Goal: Information Seeking & Learning: Learn about a topic

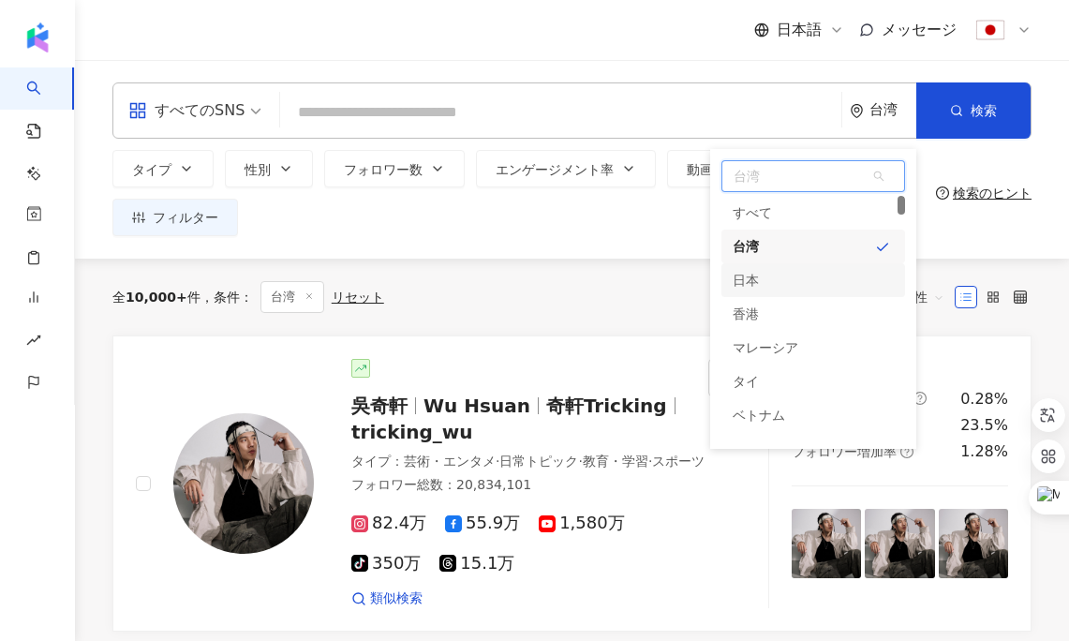
click at [771, 273] on div "日本" at bounding box center [813, 280] width 184 height 34
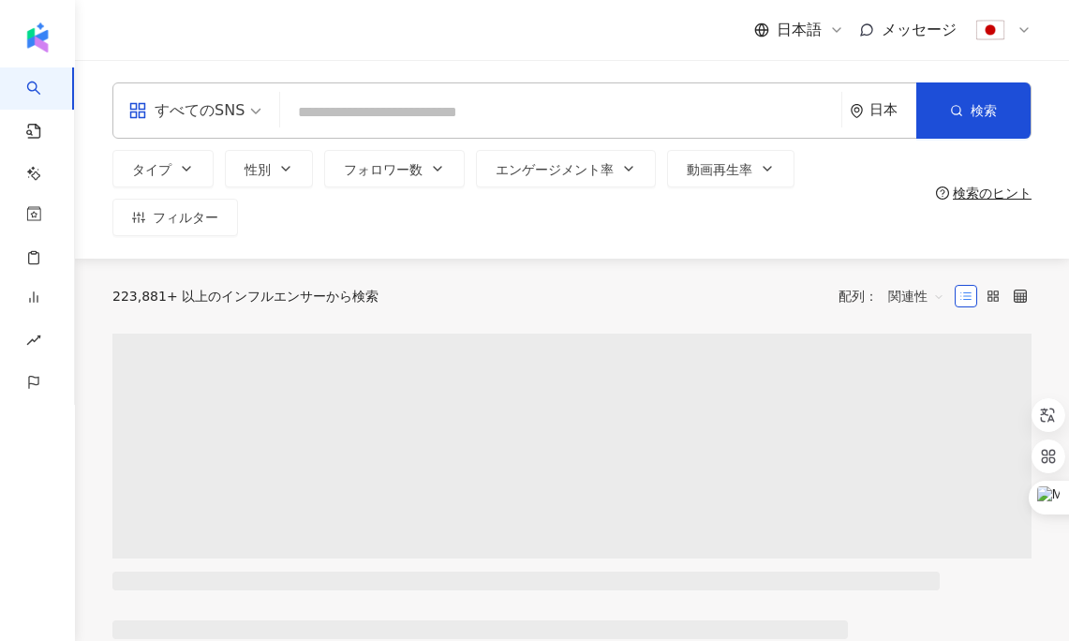
click at [635, 111] on input "search" at bounding box center [561, 113] width 546 height 36
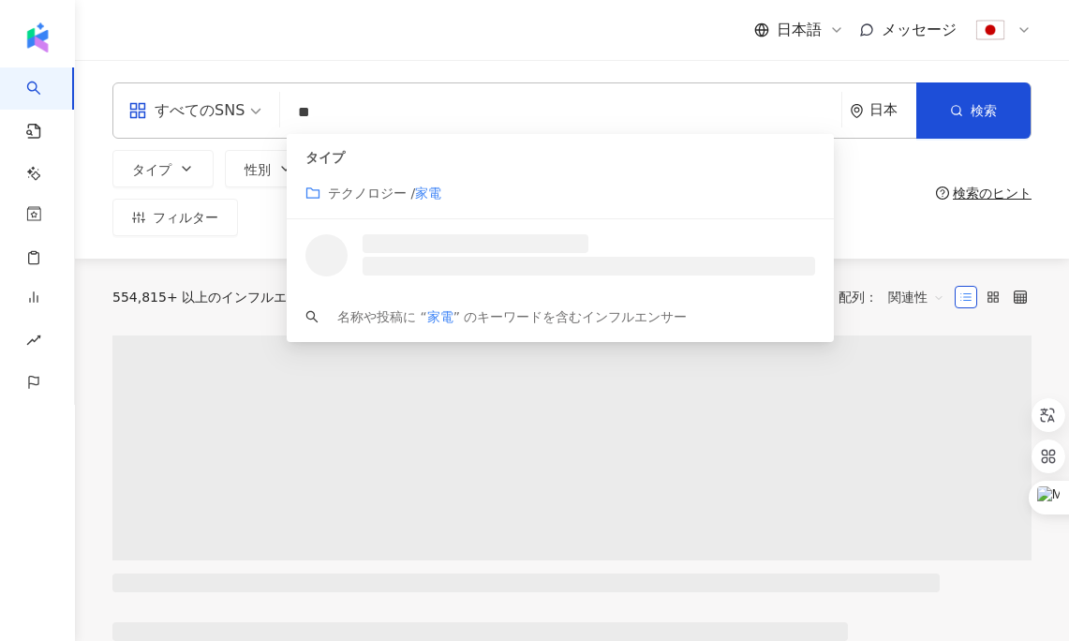
type input "**"
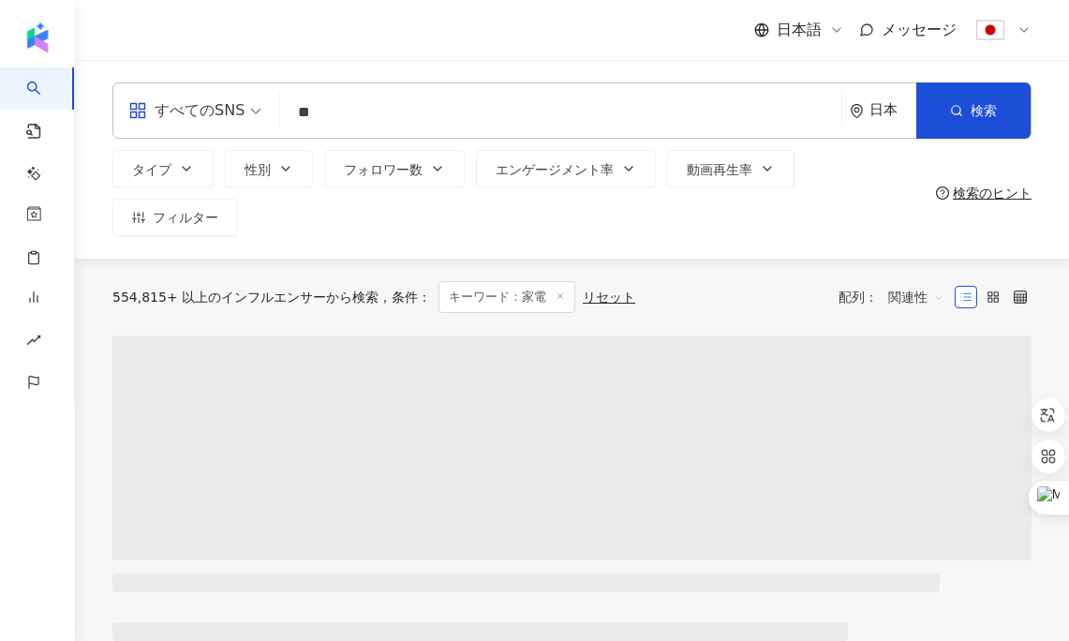
click at [578, 61] on div "すべてのSNS ** 日本 検索 customizedTag タイプ テクノロジー / 家電 名称や投稿に “ 家電 ” のキーワードを含むインフルエンサー …" at bounding box center [572, 159] width 994 height 199
click at [406, 182] on button "フォロワー数" at bounding box center [394, 168] width 140 height 37
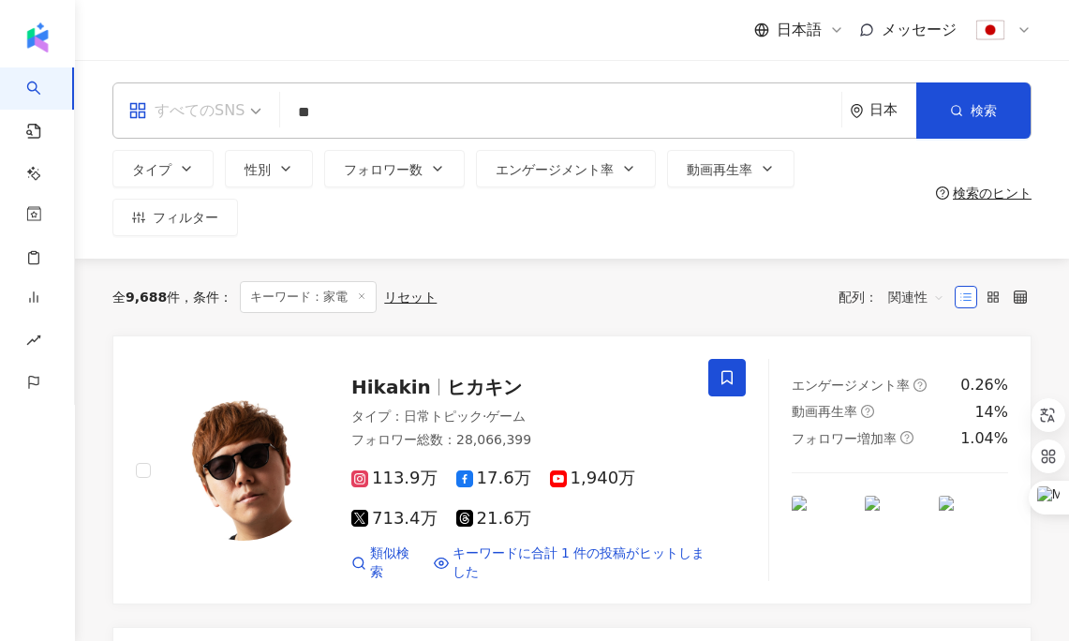
click at [215, 106] on div "すべてのSNS" at bounding box center [186, 111] width 116 height 30
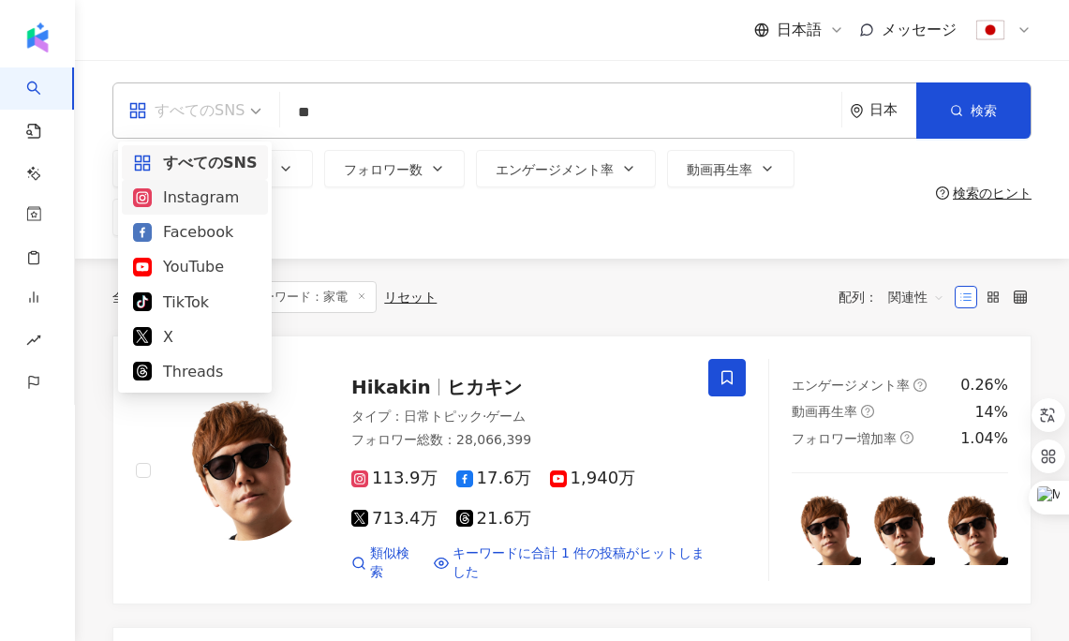
click at [198, 193] on div "Instagram" at bounding box center [195, 196] width 124 height 23
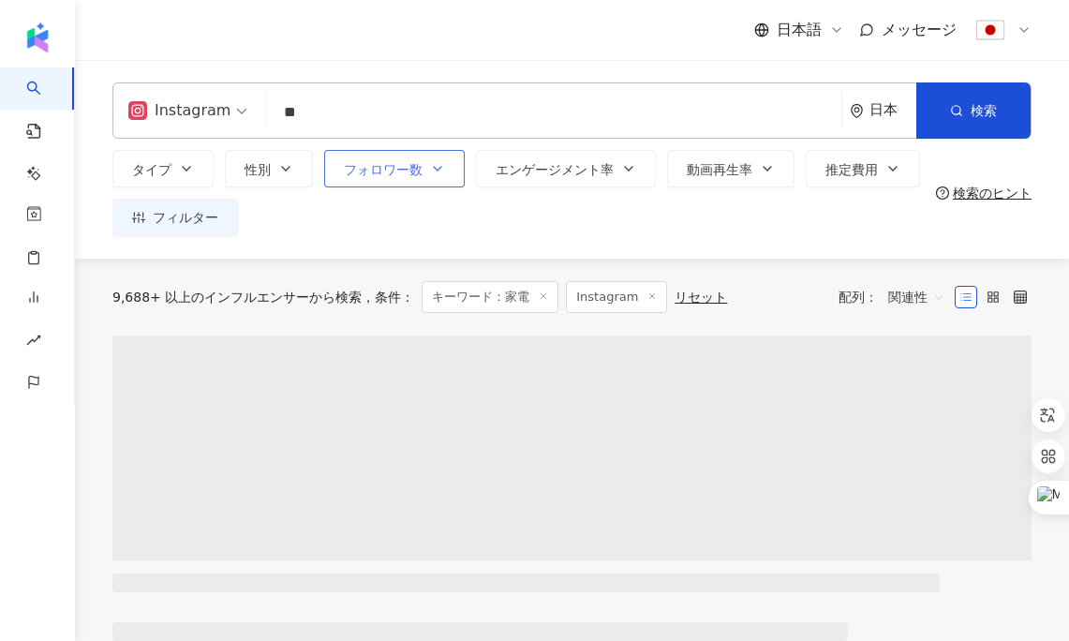
click at [385, 165] on span "フォロワー数" at bounding box center [383, 169] width 79 height 15
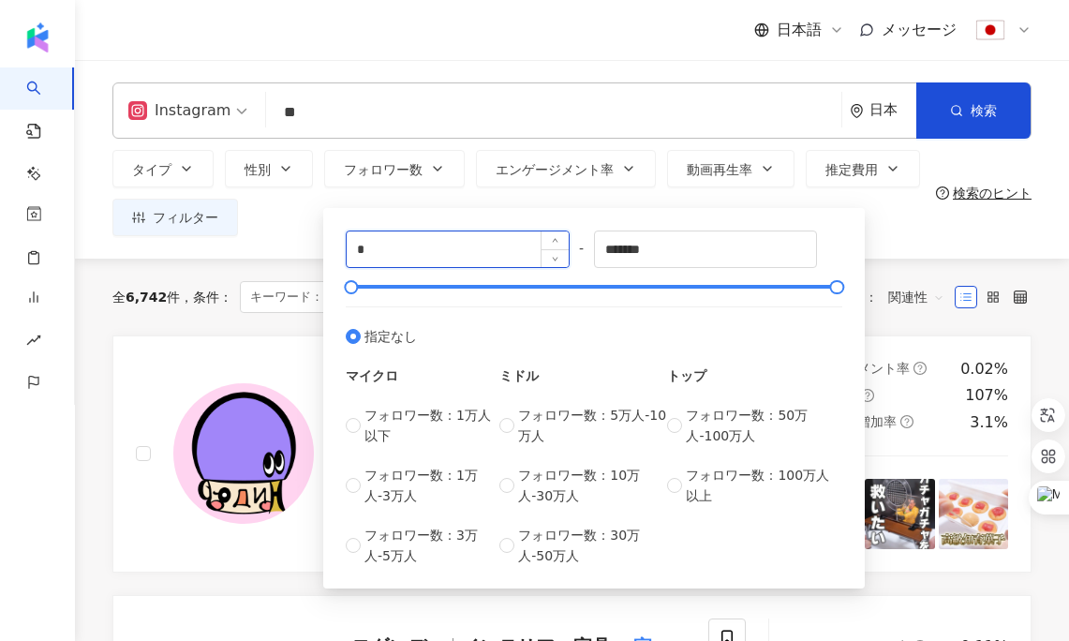
click at [461, 257] on input "*" at bounding box center [458, 249] width 222 height 36
type input "*"
type input "*****"
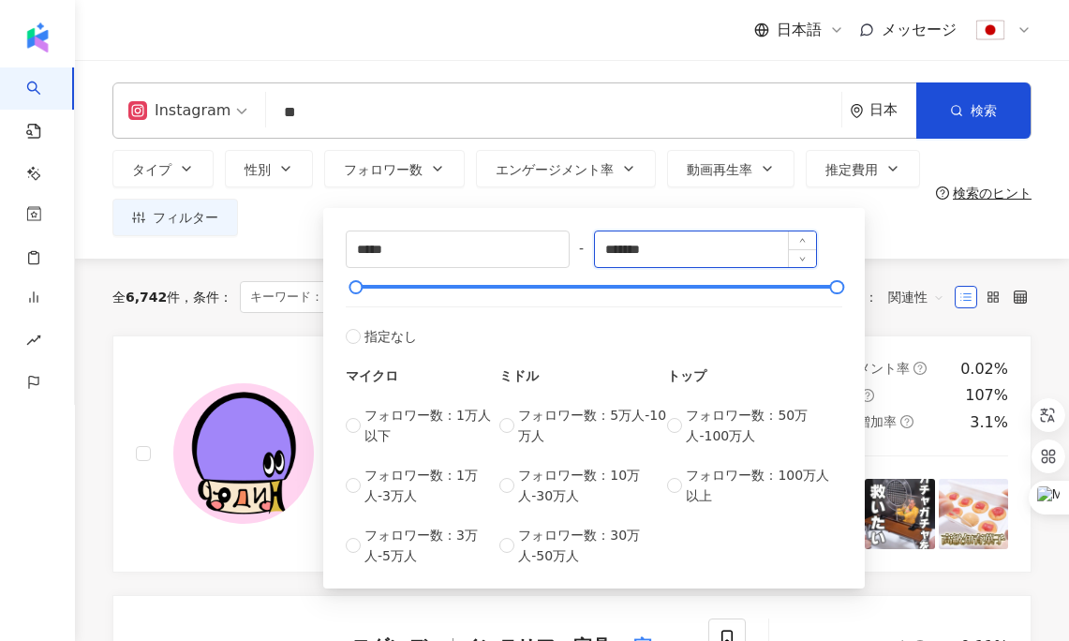
drag, startPoint x: 732, startPoint y: 252, endPoint x: 611, endPoint y: 253, distance: 121.8
click at [611, 253] on input "*******" at bounding box center [706, 249] width 222 height 36
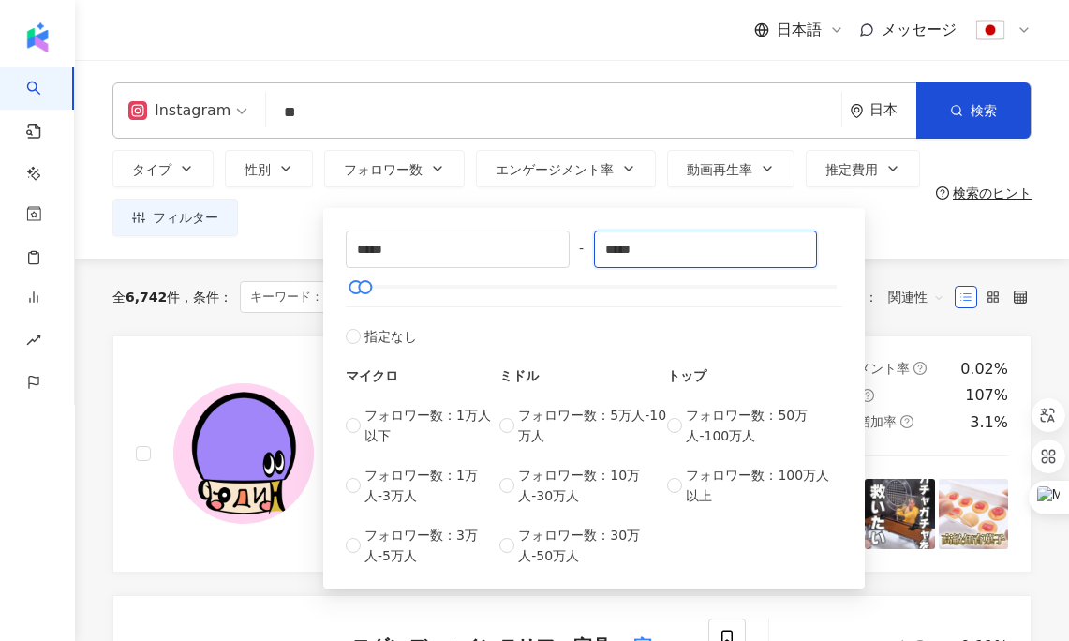
type input "*****"
click at [881, 246] on div "Instagram ** 日本 検索 customizedTag タイプ テクノロジー / 家電 名称や投稿に “ 家電 ” のキーワードを含むインフルエンサ…" at bounding box center [572, 159] width 994 height 199
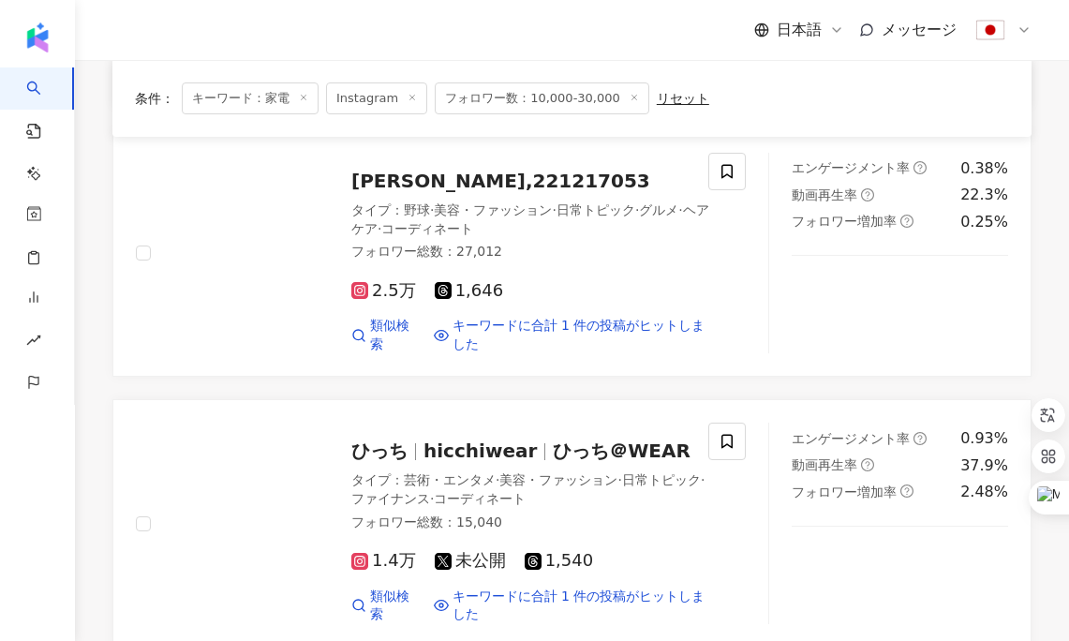
scroll to position [1941, 0]
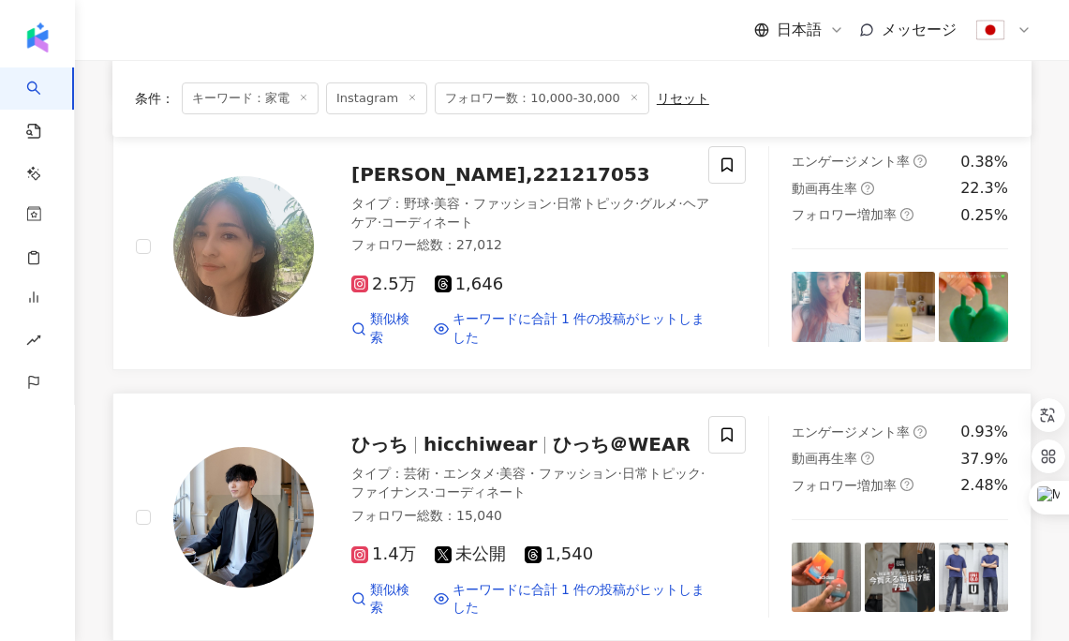
click at [532, 433] on span "hicchiwear" at bounding box center [487, 444] width 129 height 22
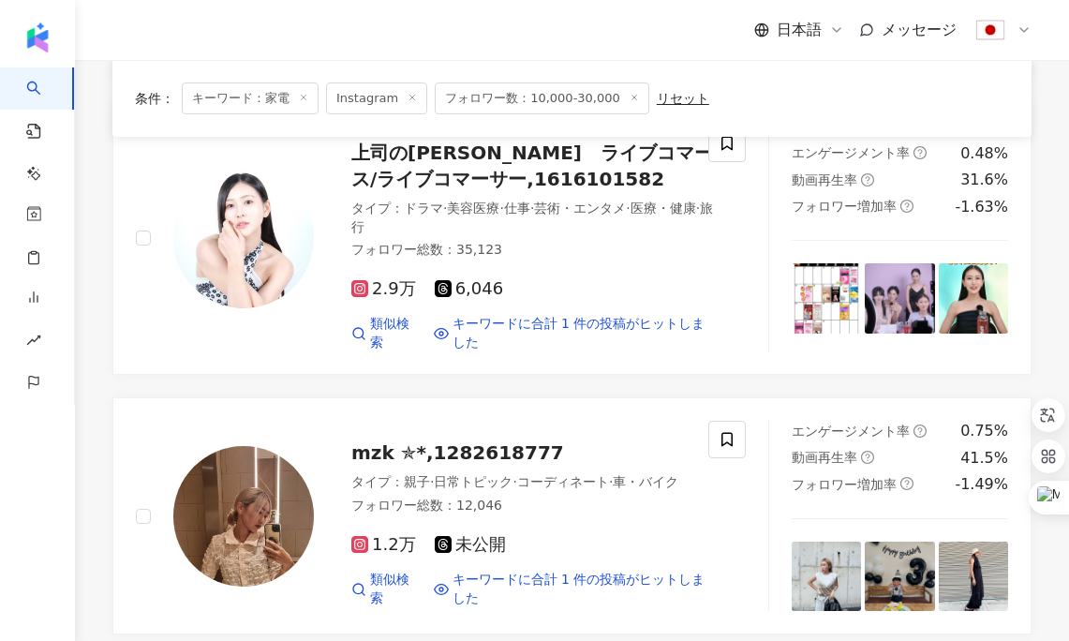
scroll to position [3389, 0]
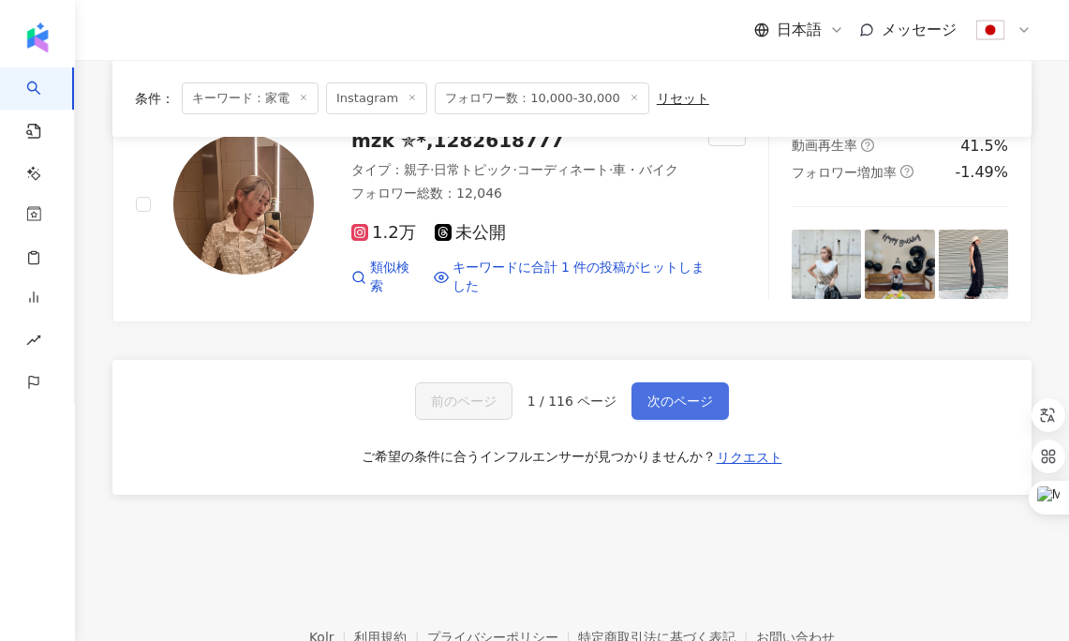
click at [660, 393] on span "次のページ" at bounding box center [680, 400] width 66 height 15
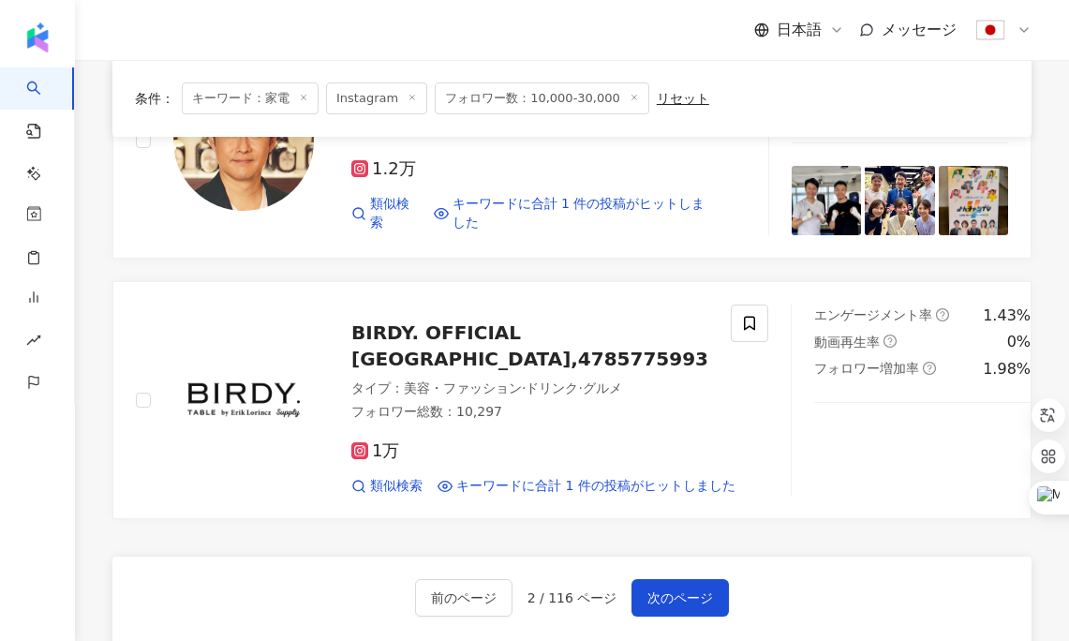
scroll to position [2826, 0]
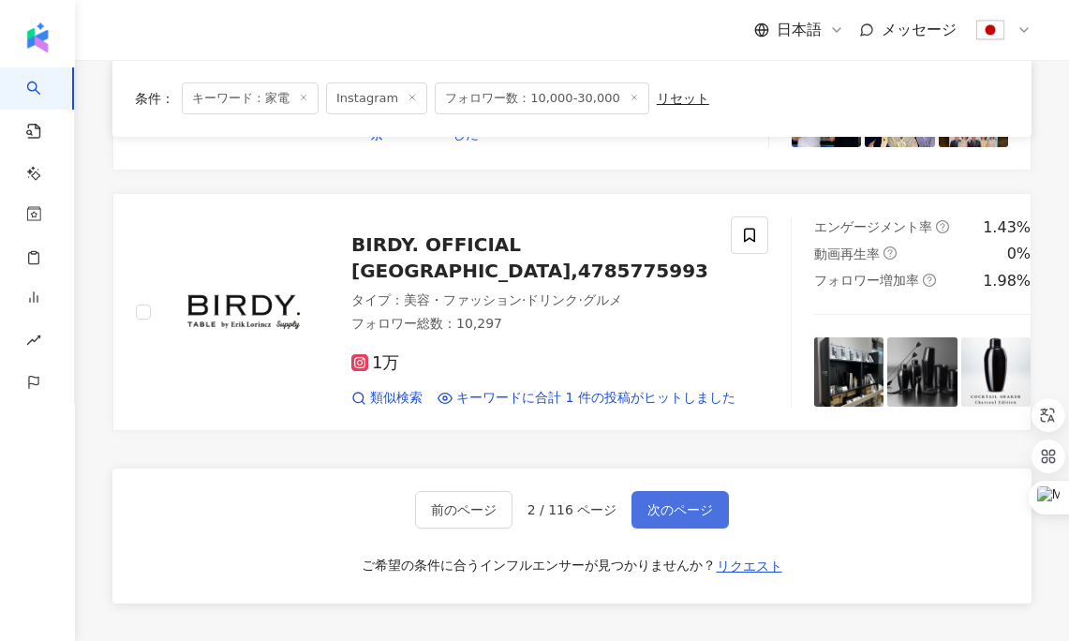
click at [667, 506] on span "次のページ" at bounding box center [680, 509] width 66 height 15
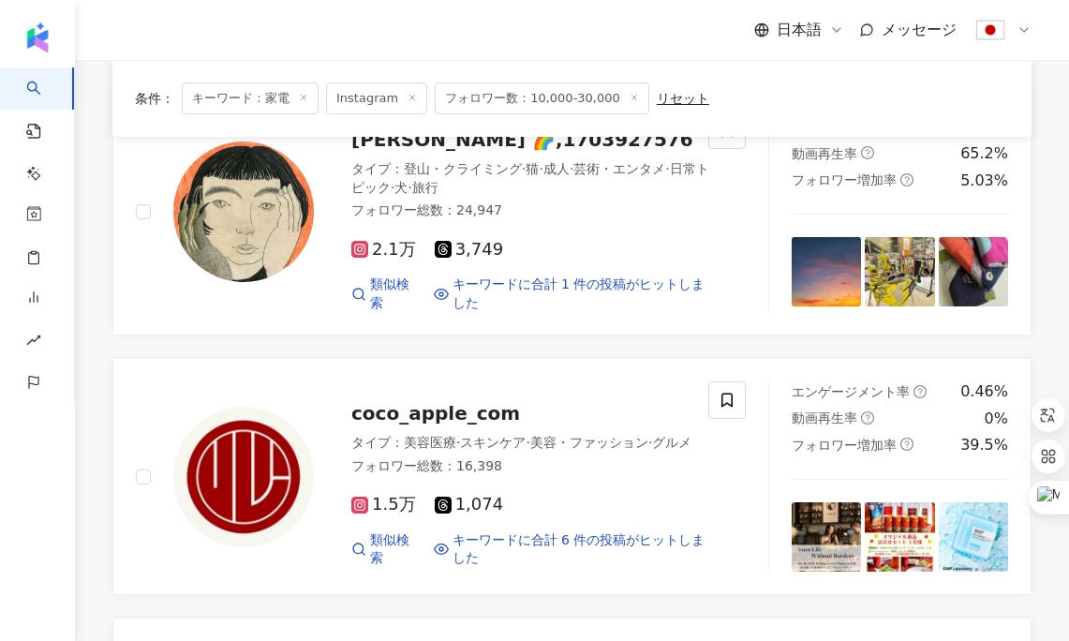
scroll to position [0, 0]
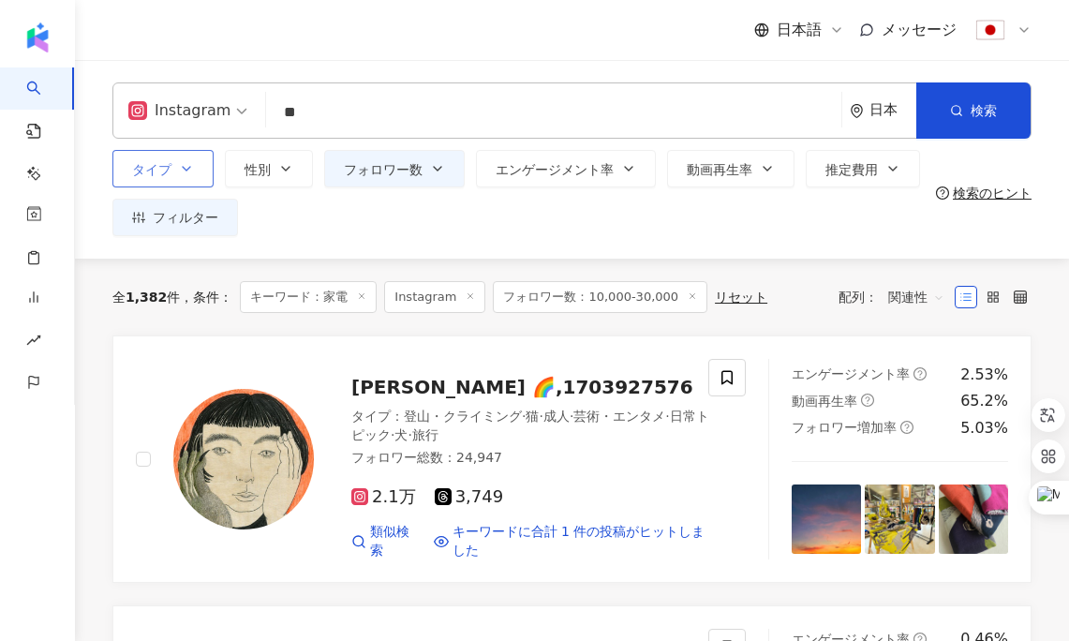
click at [197, 168] on button "タイプ" at bounding box center [162, 168] width 101 height 37
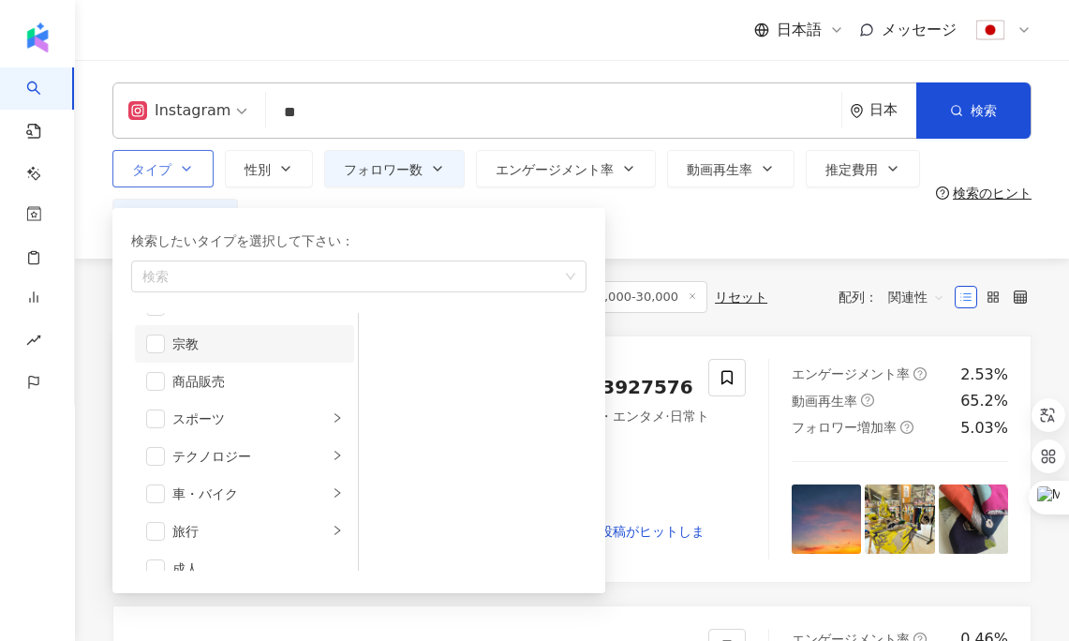
scroll to position [649, 0]
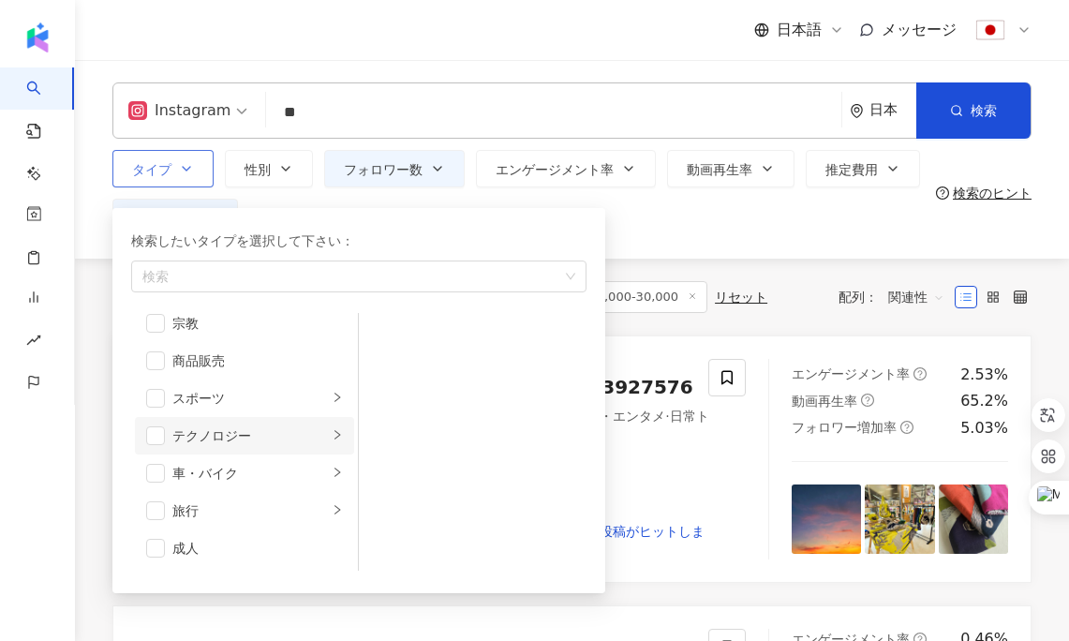
click at [276, 445] on div "テクノロジー" at bounding box center [249, 435] width 155 height 21
click at [382, 322] on li "AI・半導体" at bounding box center [472, 335] width 220 height 37
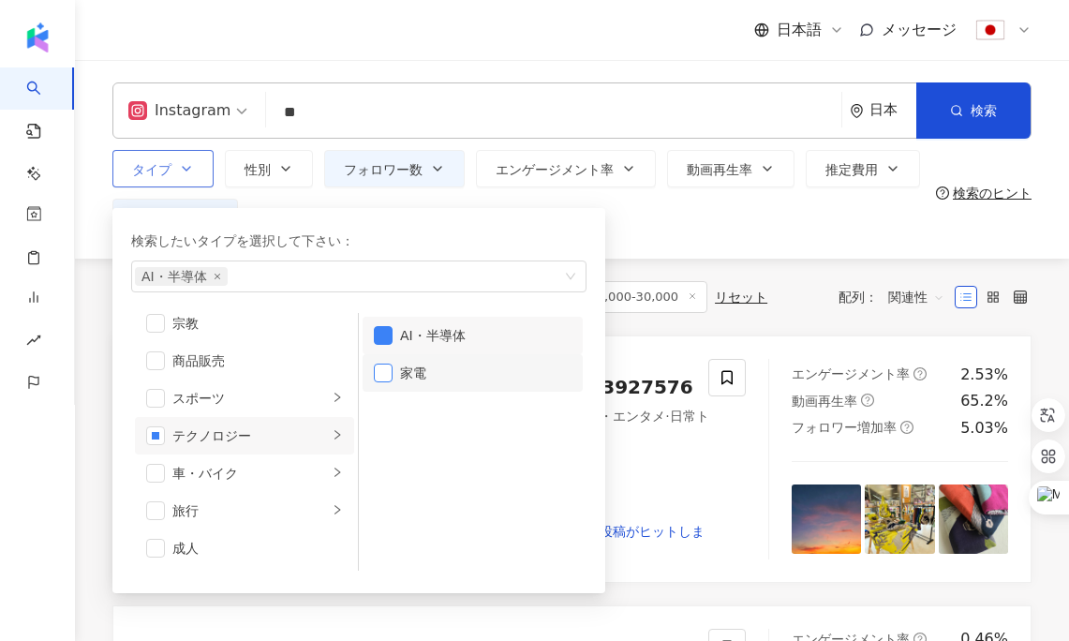
click at [384, 368] on span "button" at bounding box center [383, 372] width 19 height 19
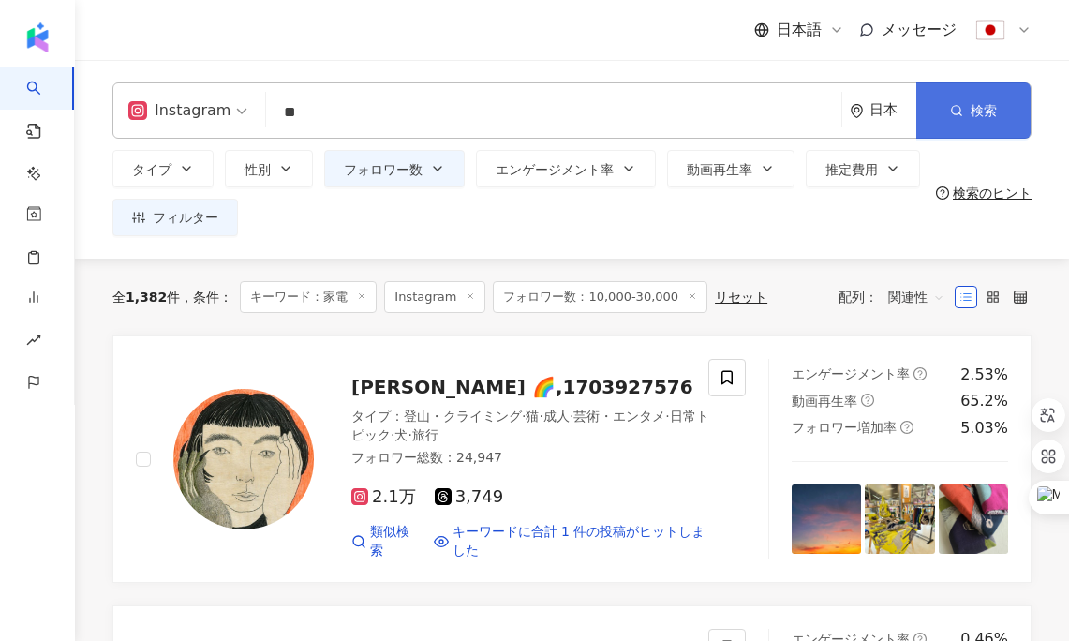
click at [974, 115] on span "検索" at bounding box center [983, 110] width 26 height 15
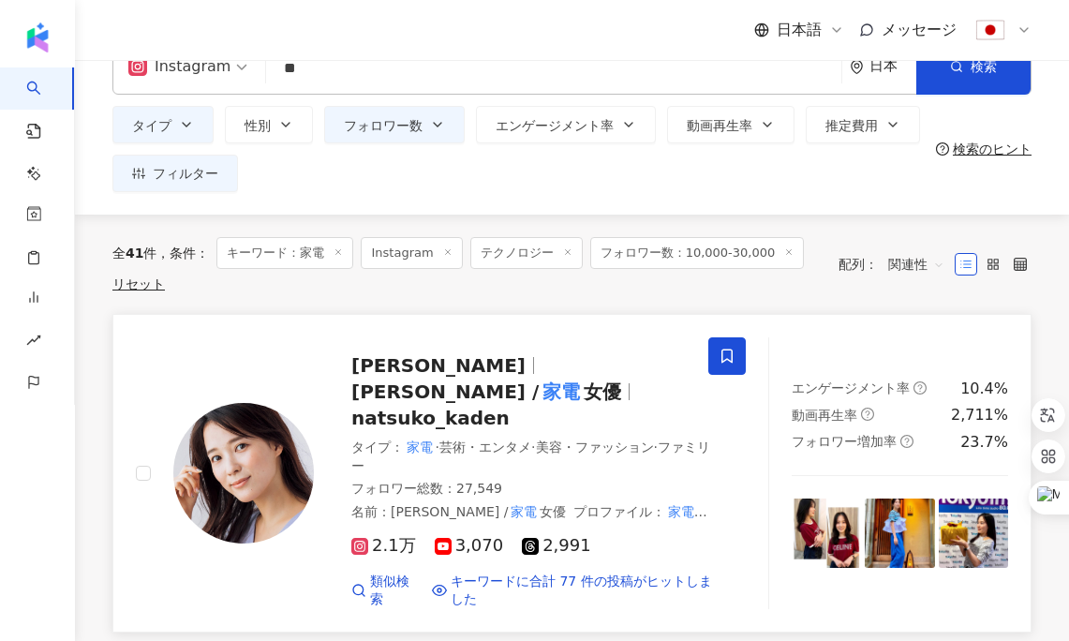
scroll to position [48, 0]
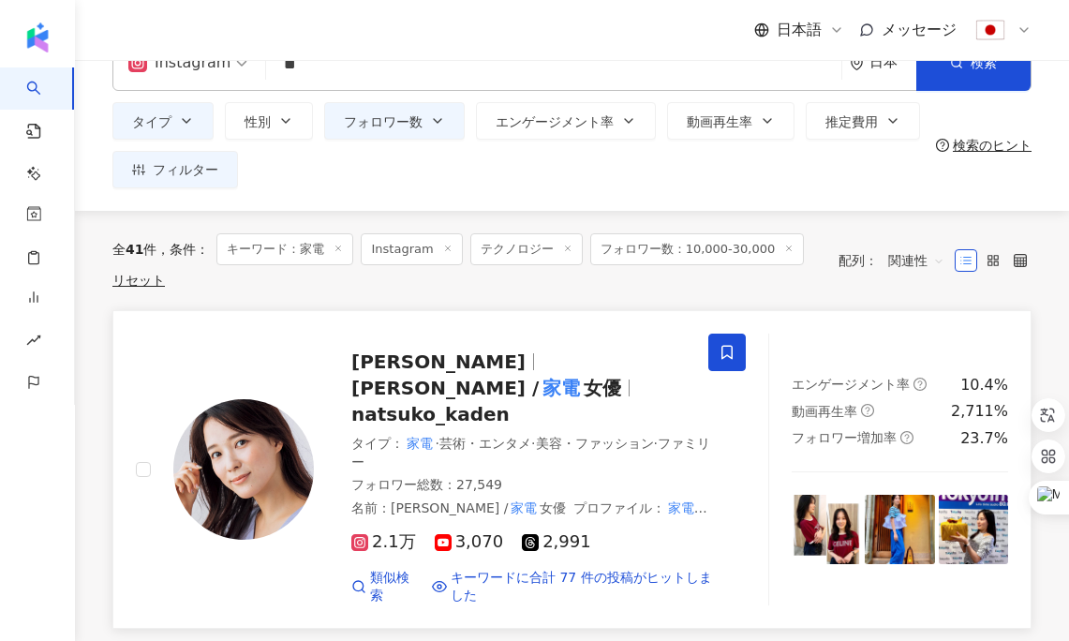
click at [543, 373] on mark "家電" at bounding box center [561, 388] width 45 height 30
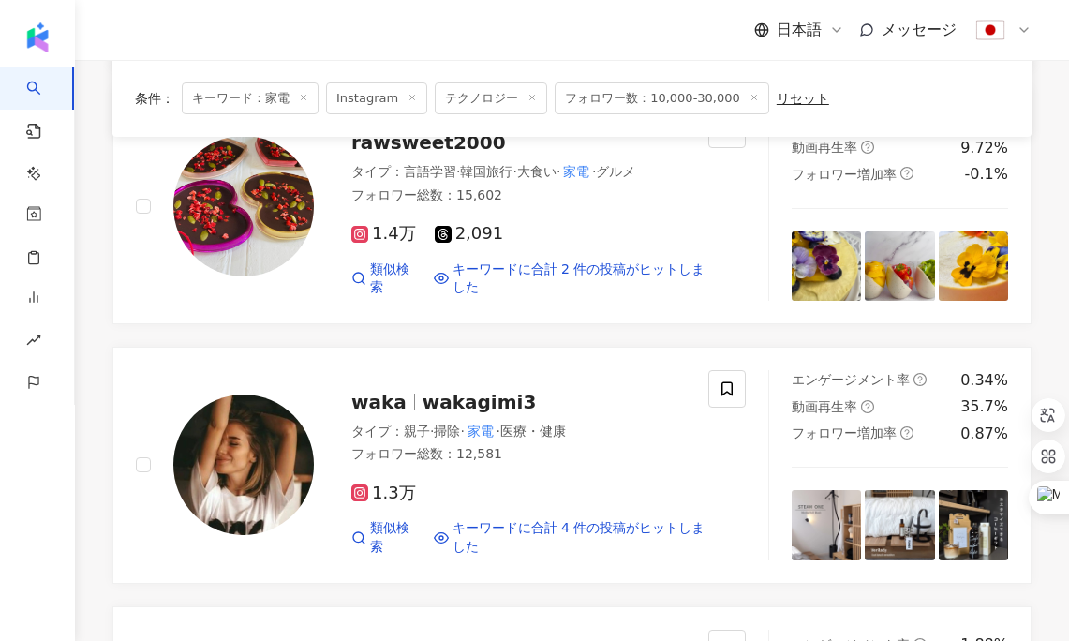
scroll to position [912, 0]
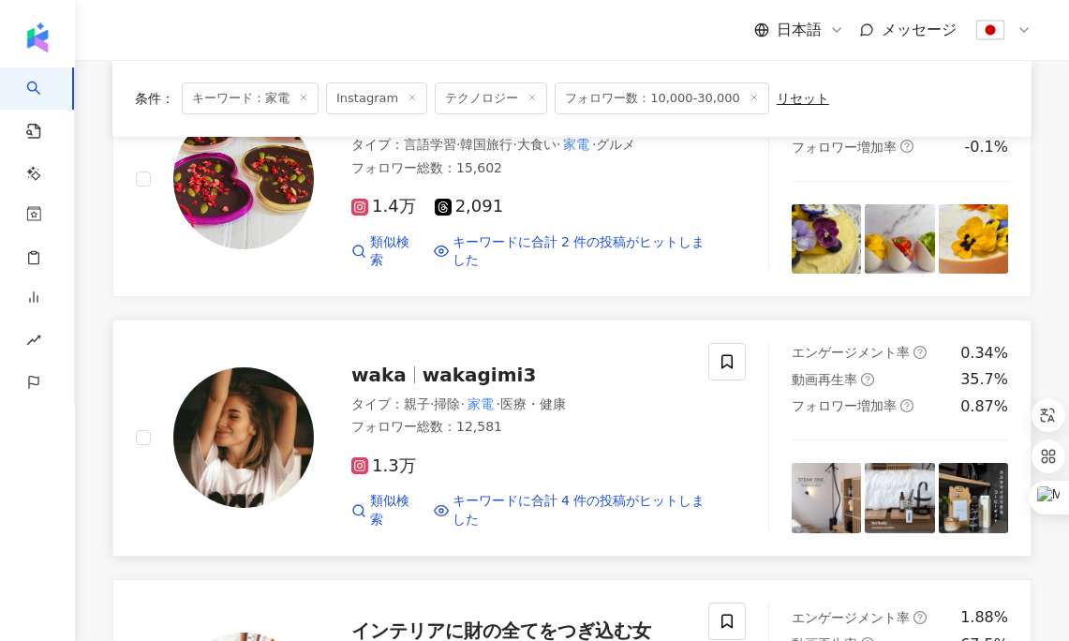
click at [423, 363] on span "wakagimi3" at bounding box center [479, 374] width 114 height 22
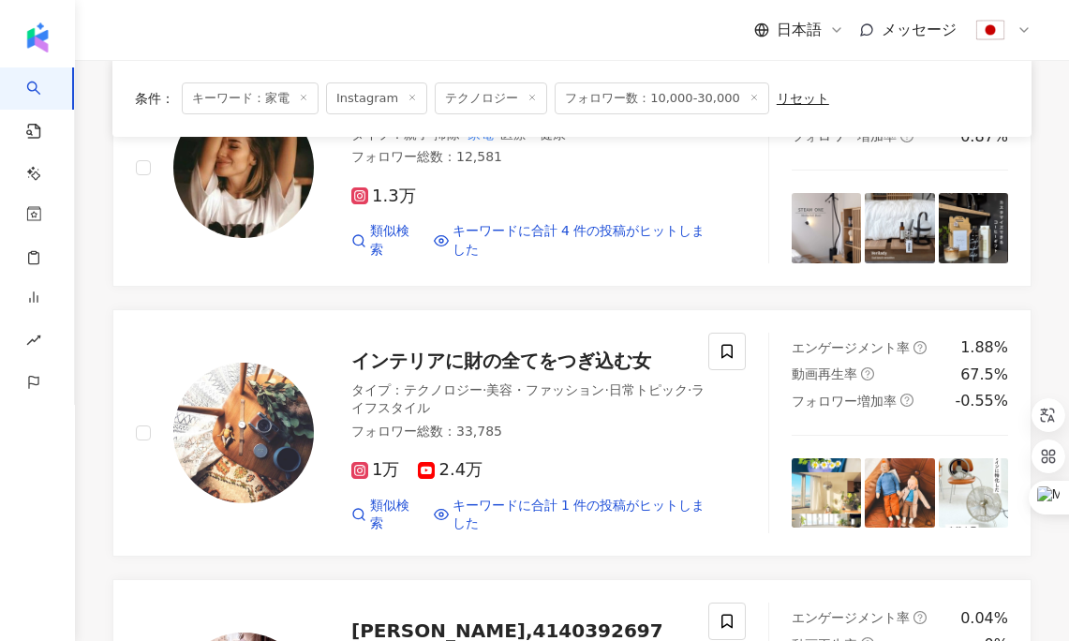
scroll to position [1184, 0]
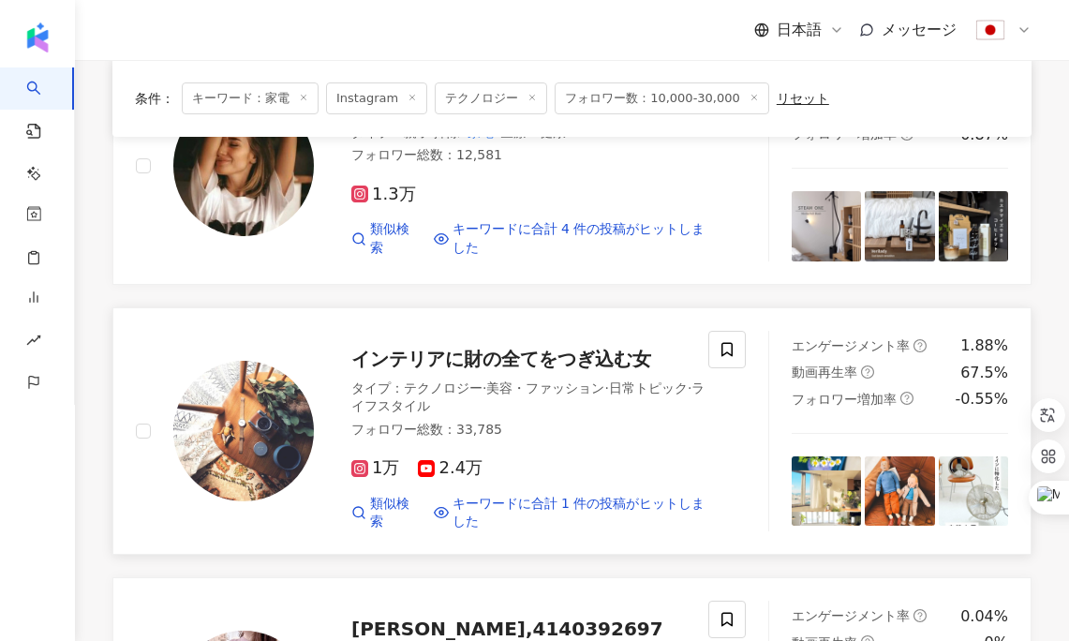
click at [399, 347] on span "インテリアに財の全てをつぎ込む女" at bounding box center [501, 358] width 300 height 22
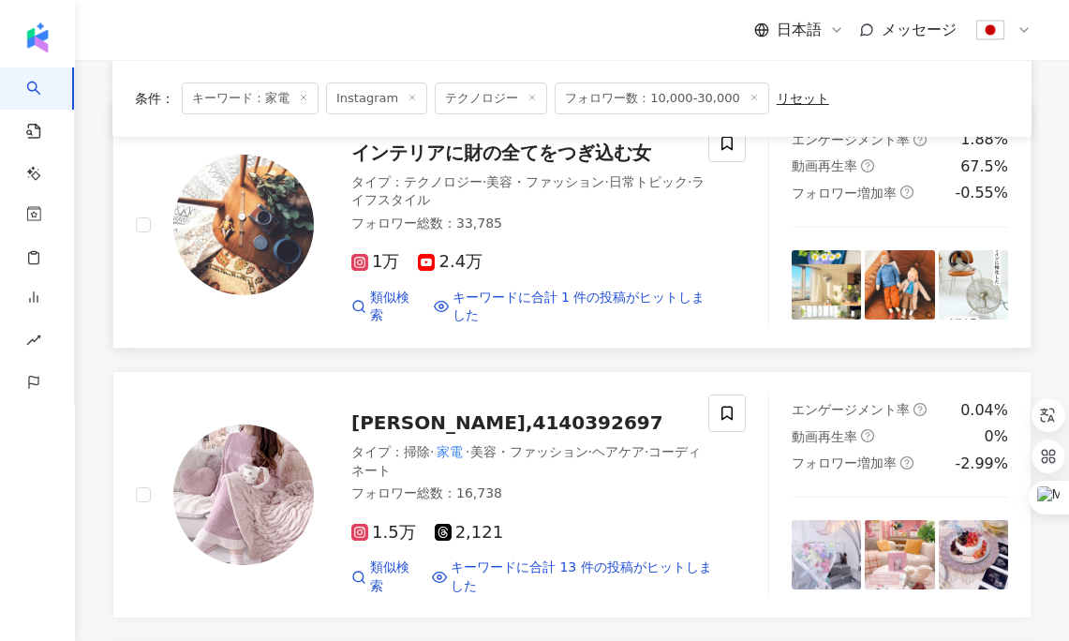
scroll to position [1484, 0]
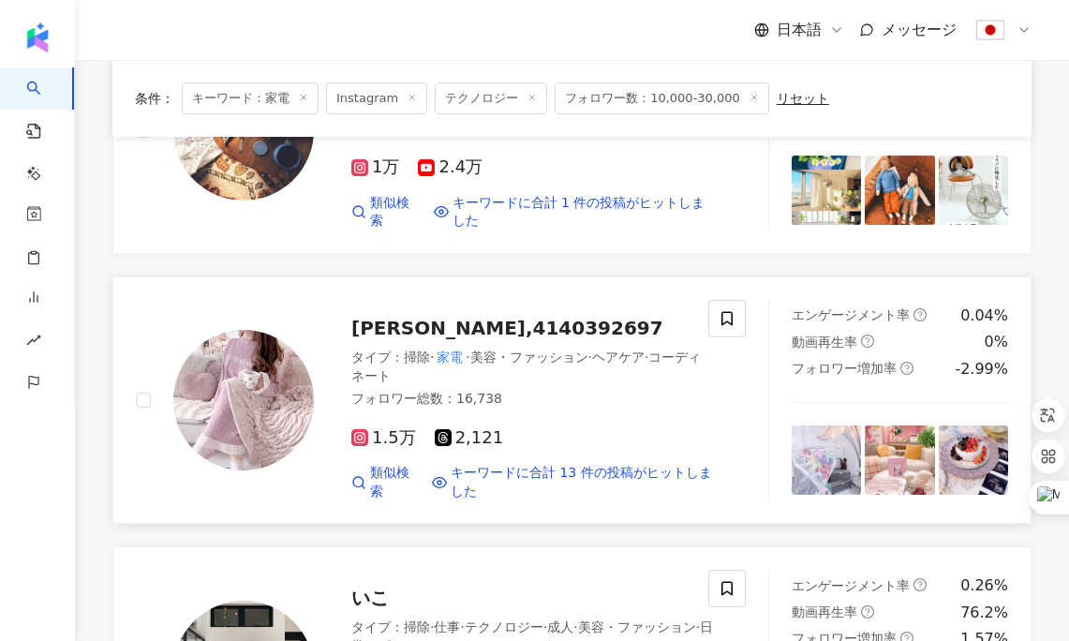
click at [369, 317] on span "のぞみ,4140392697" at bounding box center [507, 328] width 312 height 22
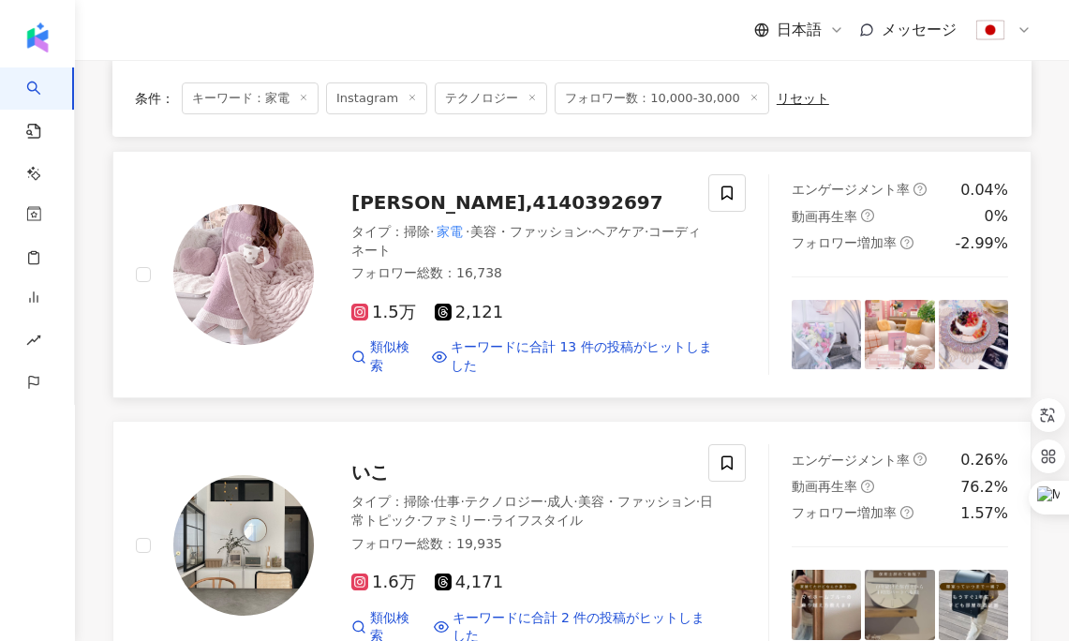
scroll to position [1727, 0]
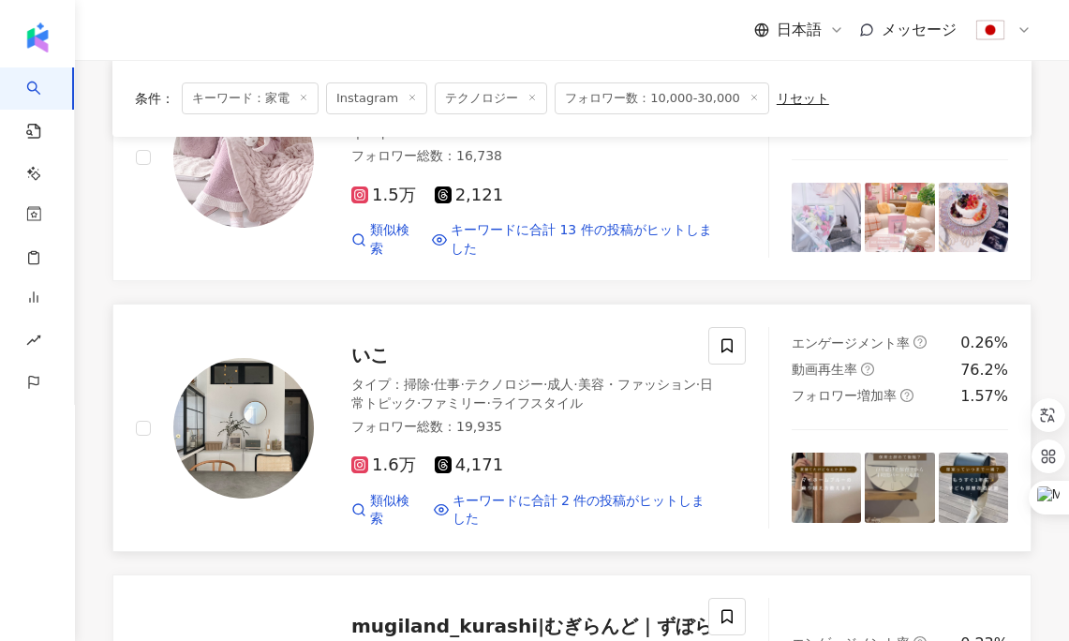
click at [372, 344] on span "いこ" at bounding box center [369, 355] width 37 height 22
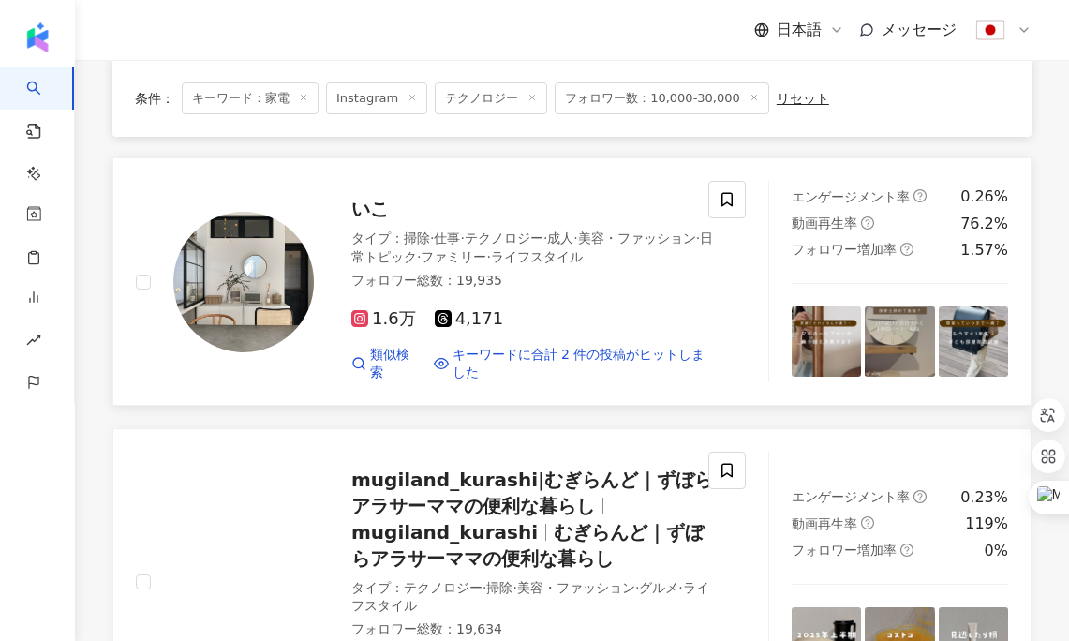
scroll to position [2013, 0]
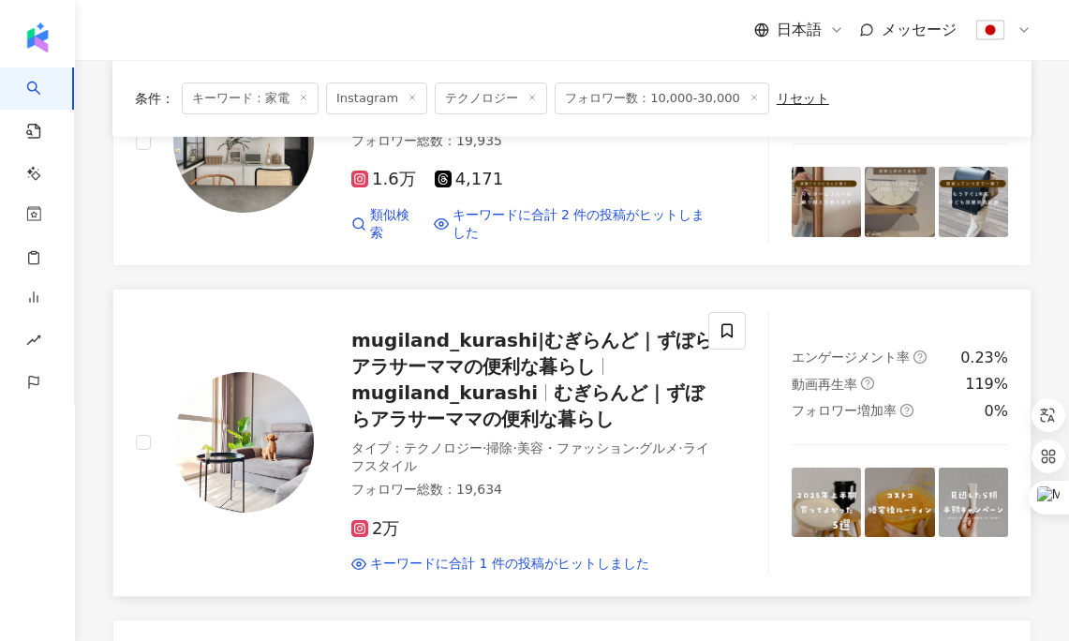
click at [403, 381] on span "mugiland_kurashi" at bounding box center [444, 392] width 186 height 22
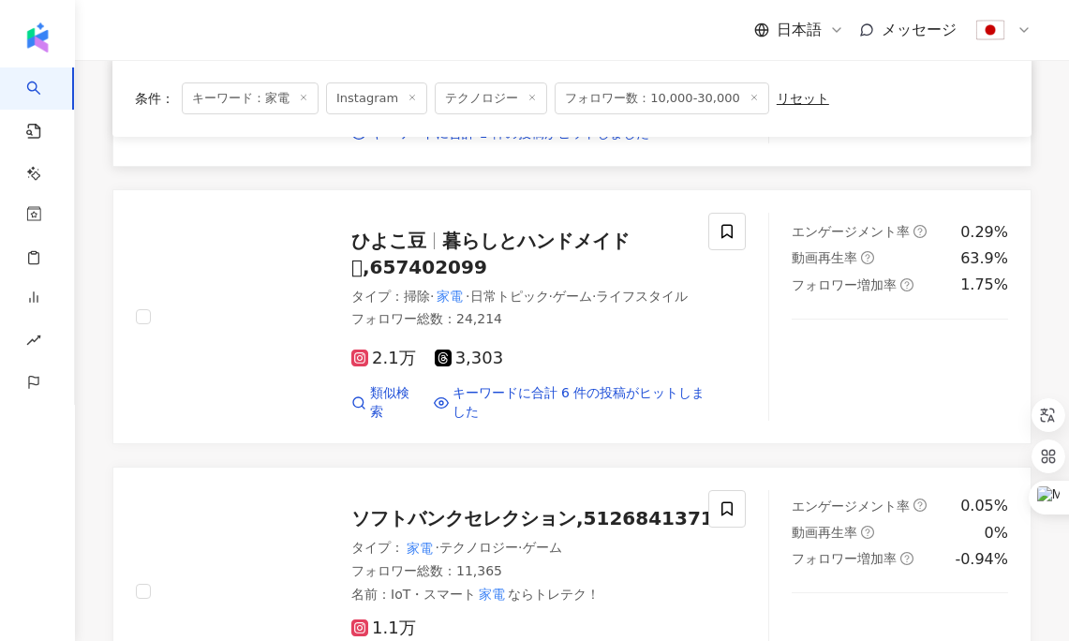
scroll to position [2440, 0]
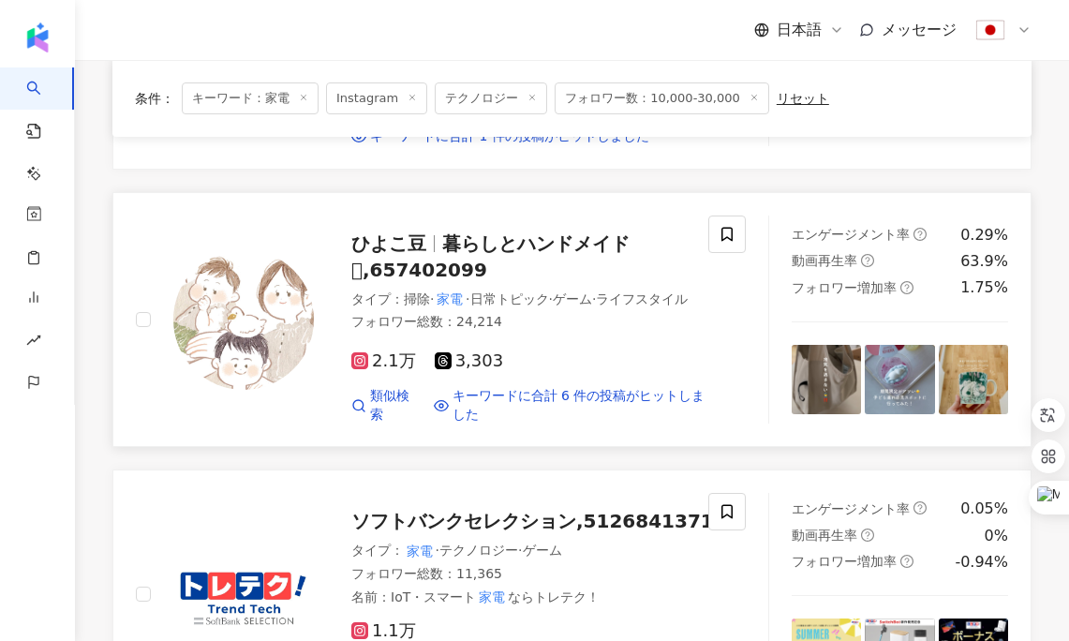
click at [430, 232] on span "暮らしとハンドメイド𓅭,657402099" at bounding box center [490, 256] width 278 height 49
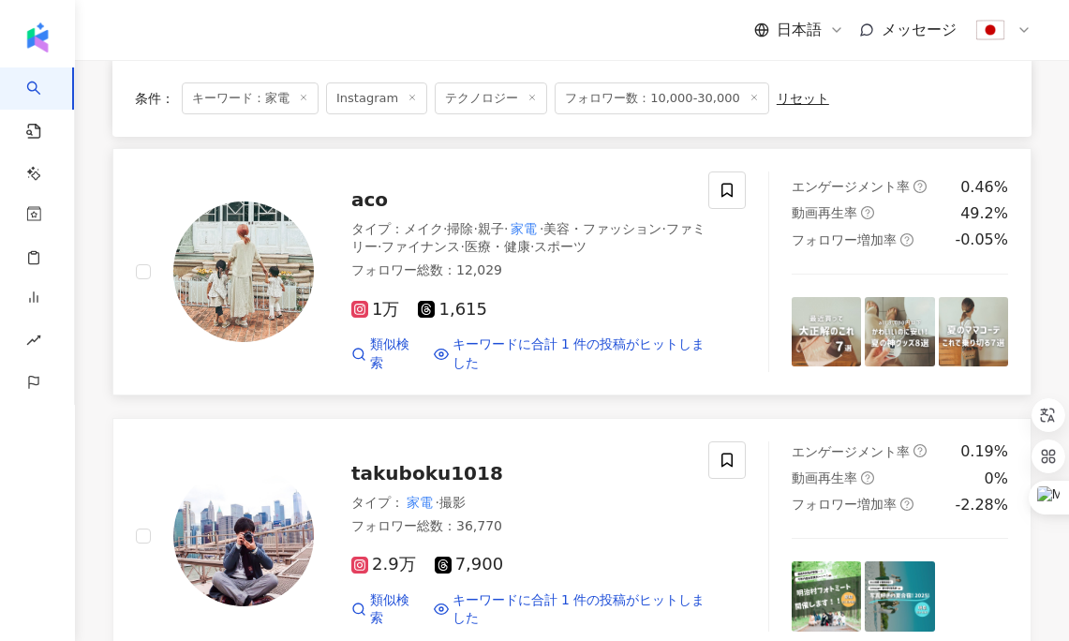
scroll to position [2927, 0]
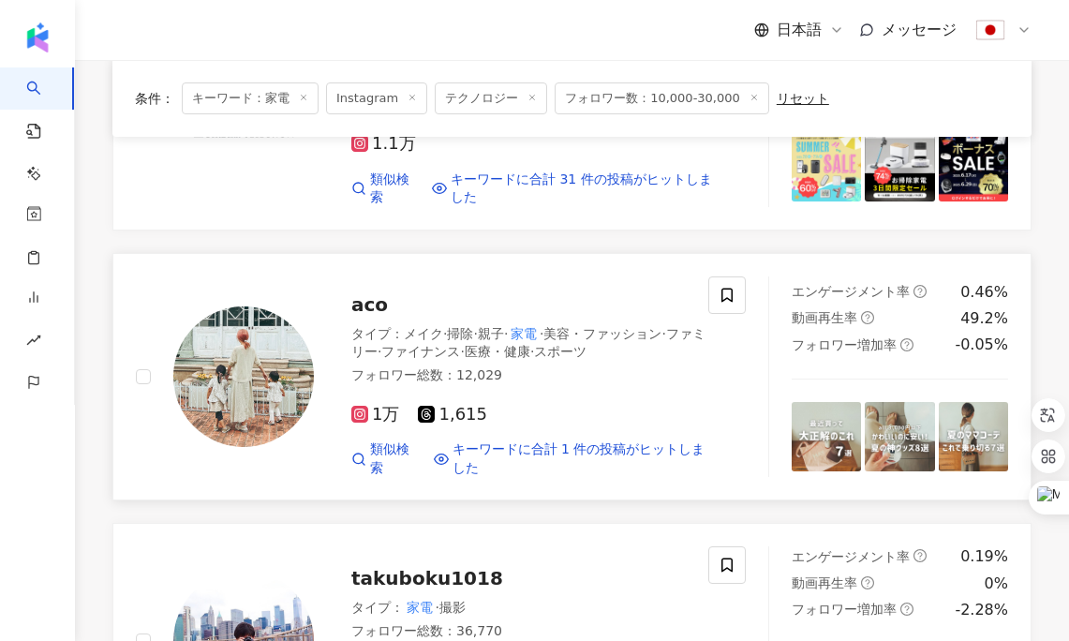
click at [368, 293] on span "aco" at bounding box center [369, 304] width 37 height 22
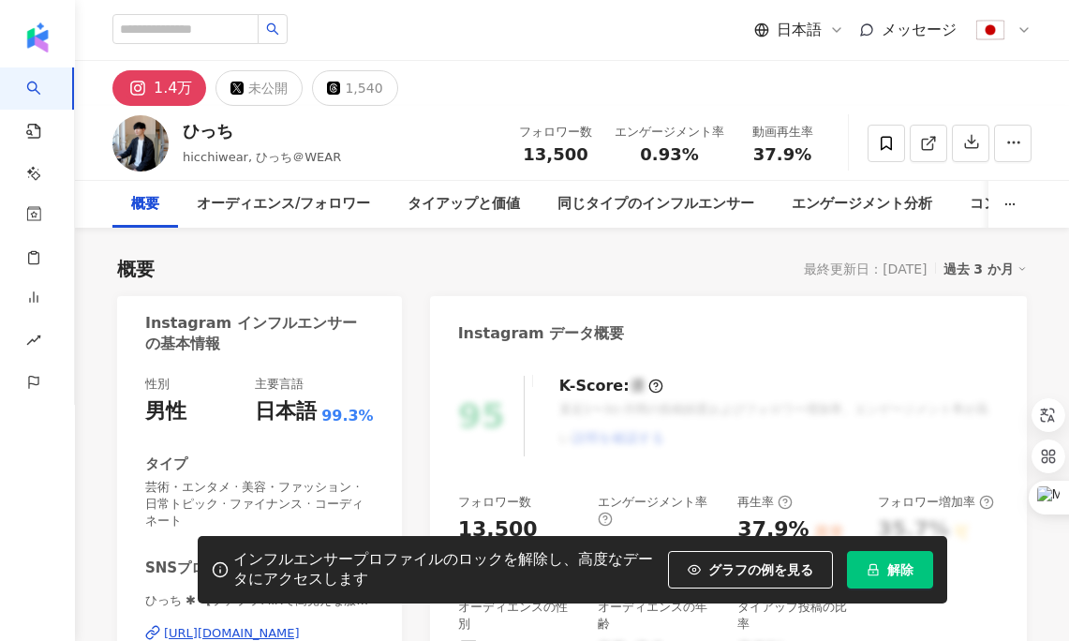
click at [887, 562] on span "解除" at bounding box center [900, 569] width 26 height 15
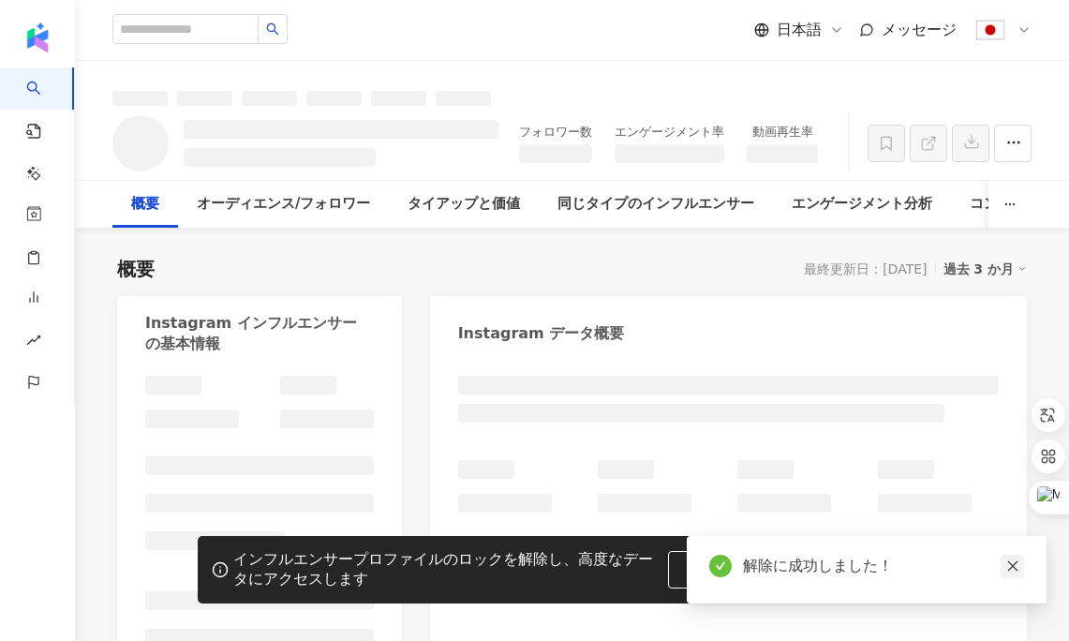
click at [1007, 568] on icon "close" at bounding box center [1012, 565] width 13 height 13
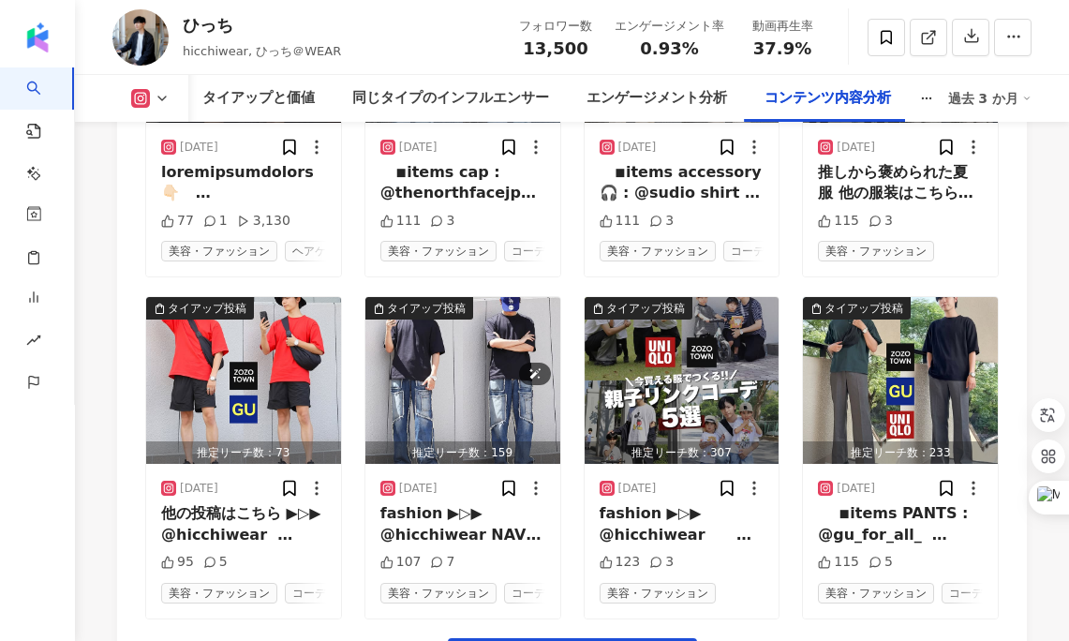
scroll to position [6820, 0]
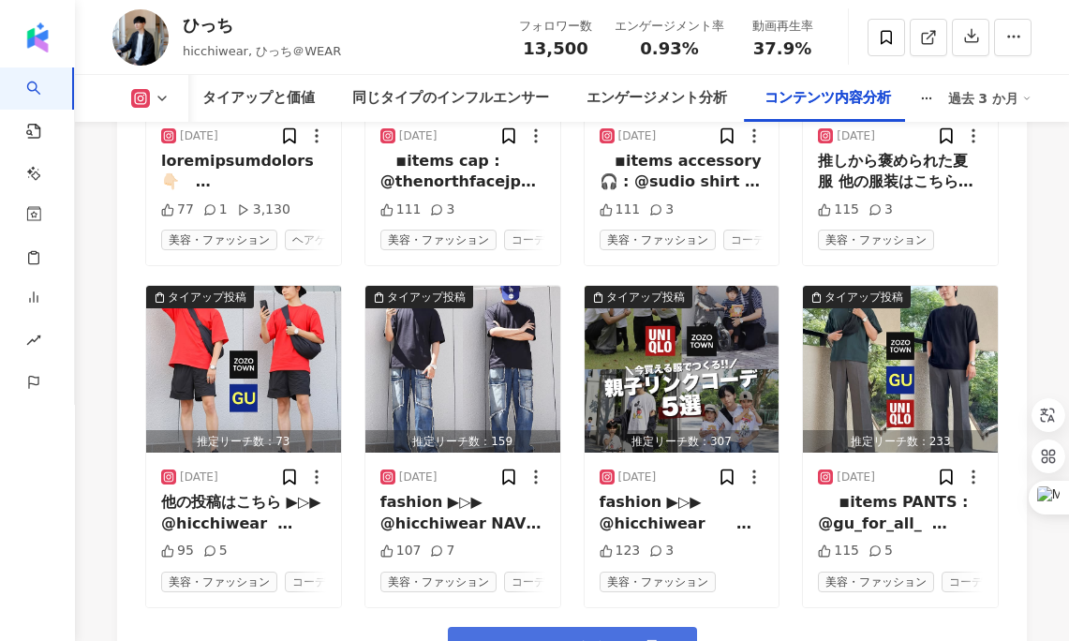
click at [546, 637] on span "コンテンツをもっと見る" at bounding box center [584, 647] width 185 height 21
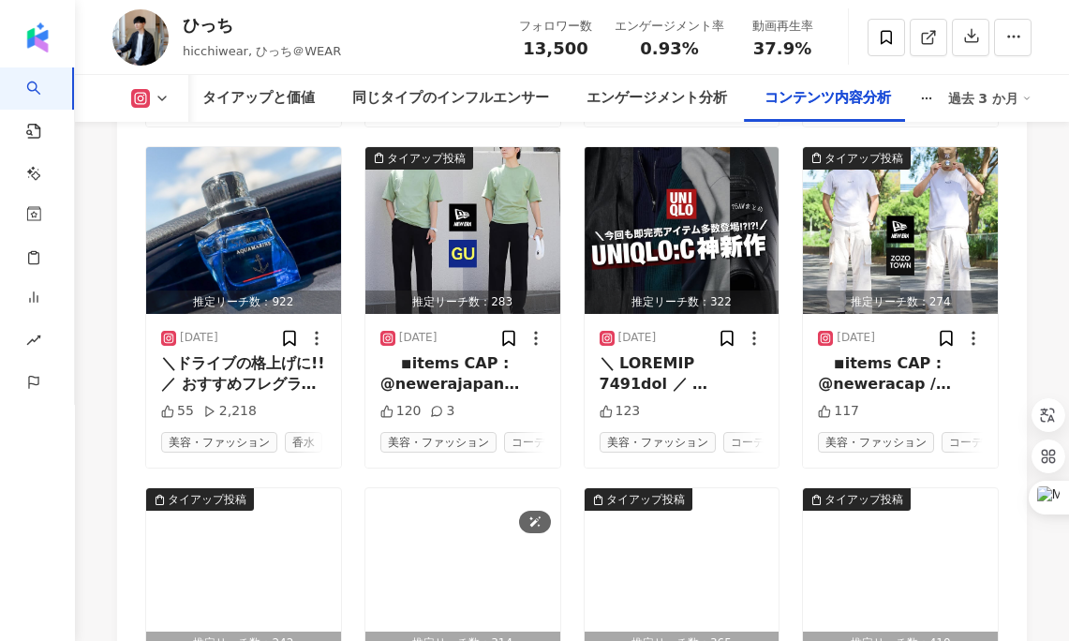
scroll to position [7302, 0]
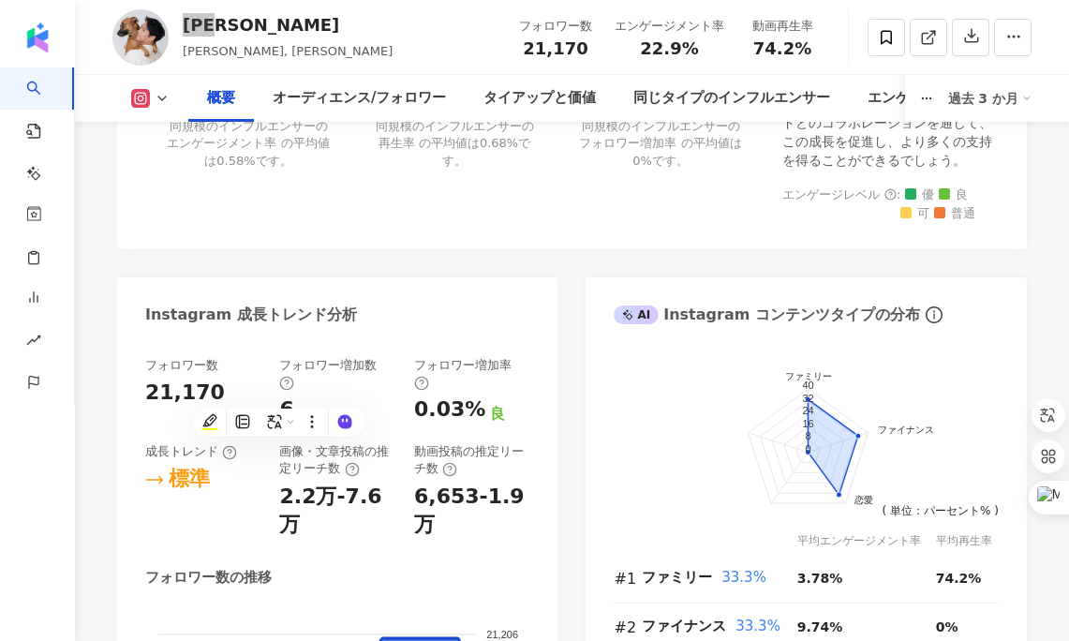
scroll to position [919, 0]
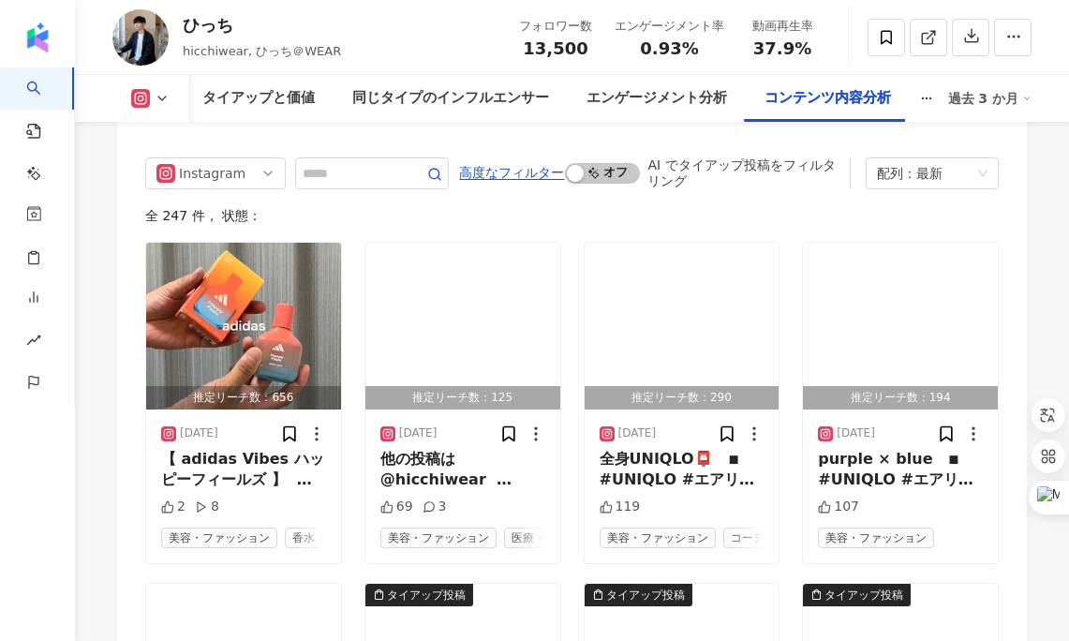
scroll to position [6206, 0]
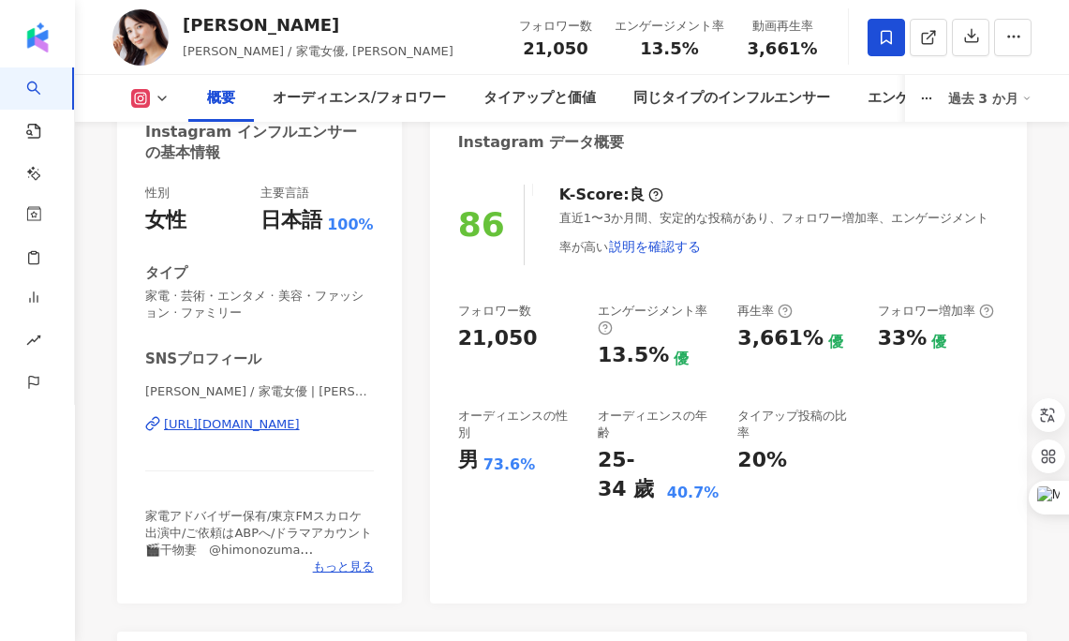
scroll to position [200, 0]
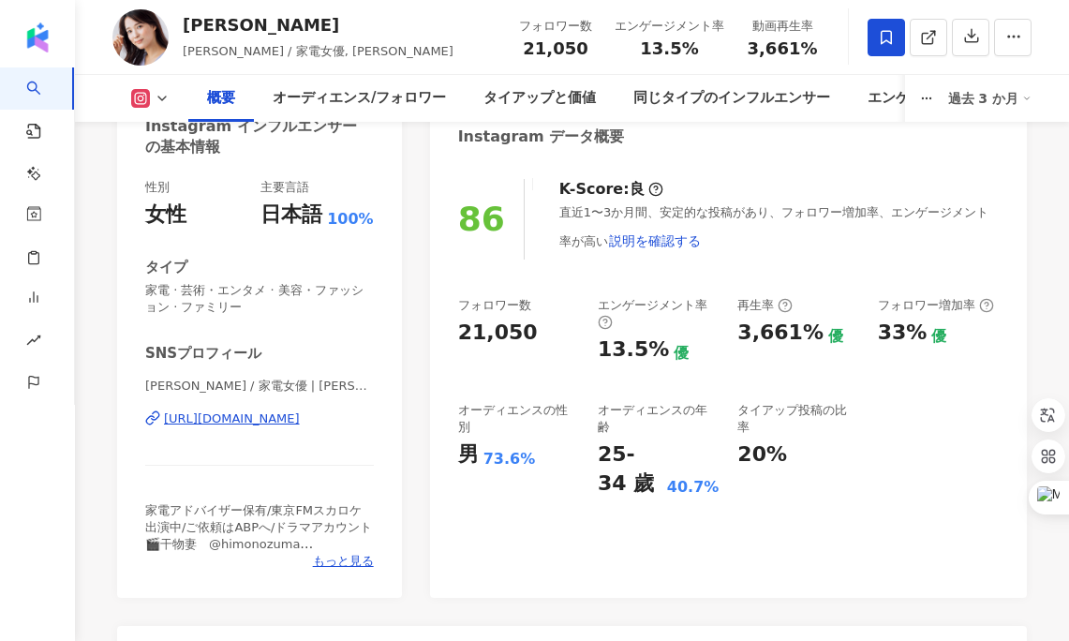
click at [284, 421] on div "[URL][DOMAIN_NAME]" at bounding box center [232, 418] width 136 height 17
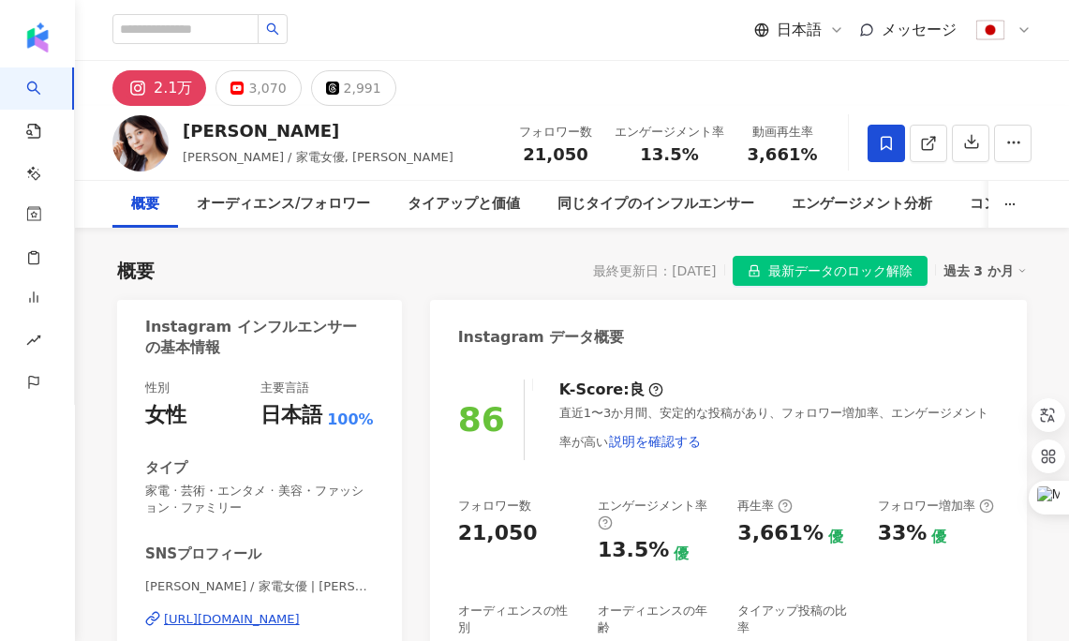
click at [246, 612] on div "https://www.instagram.com/natsuko_kaden/" at bounding box center [232, 619] width 136 height 17
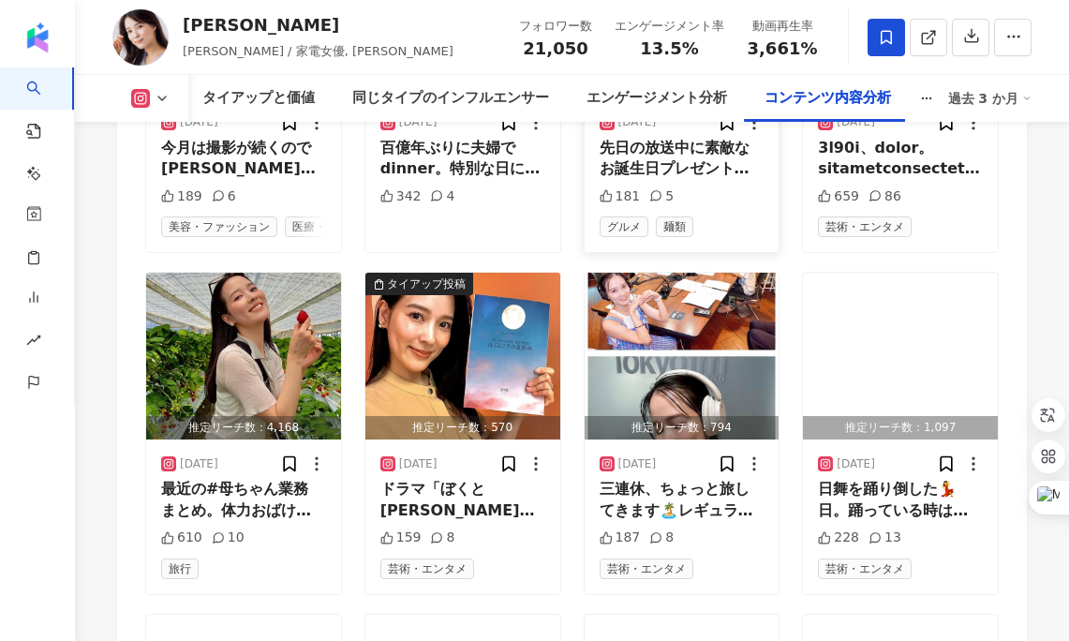
scroll to position [6422, 0]
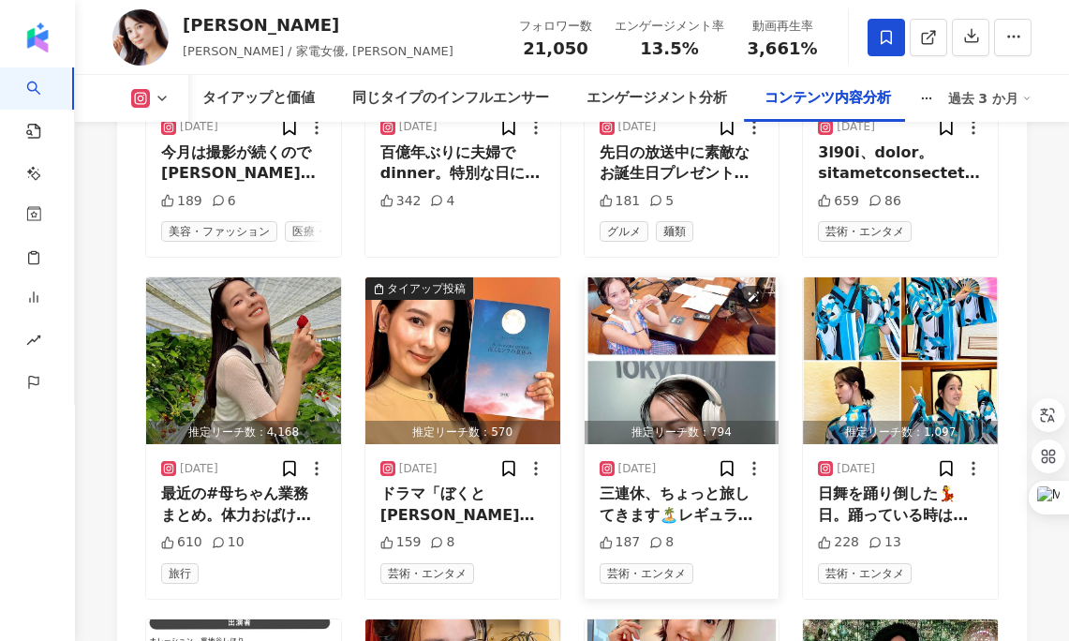
click at [670, 277] on img "button" at bounding box center [681, 360] width 195 height 167
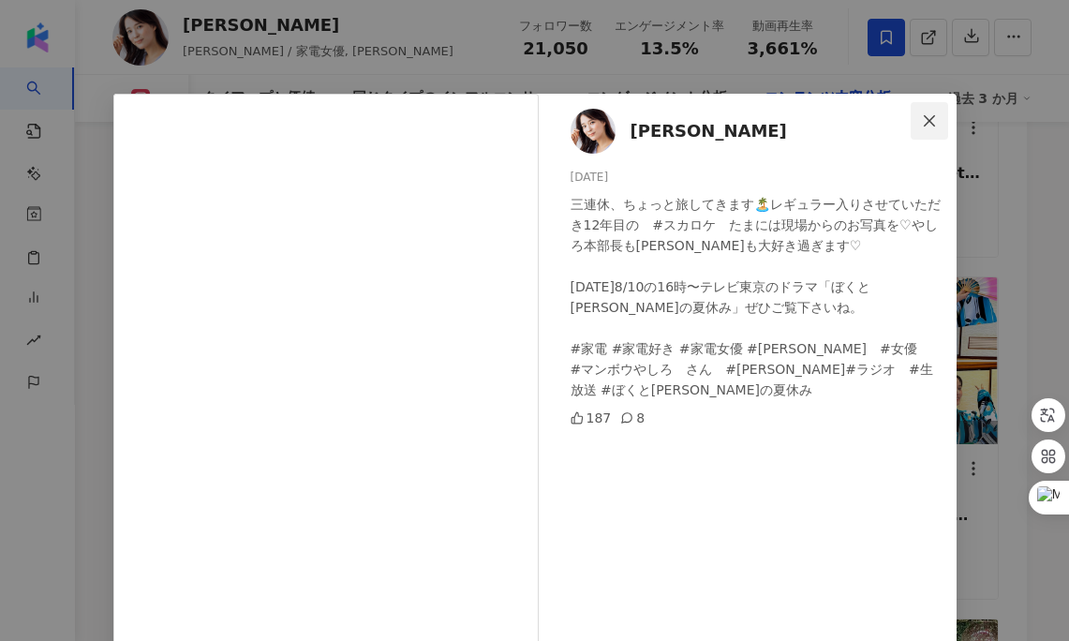
click at [928, 120] on icon "close" at bounding box center [928, 119] width 11 height 11
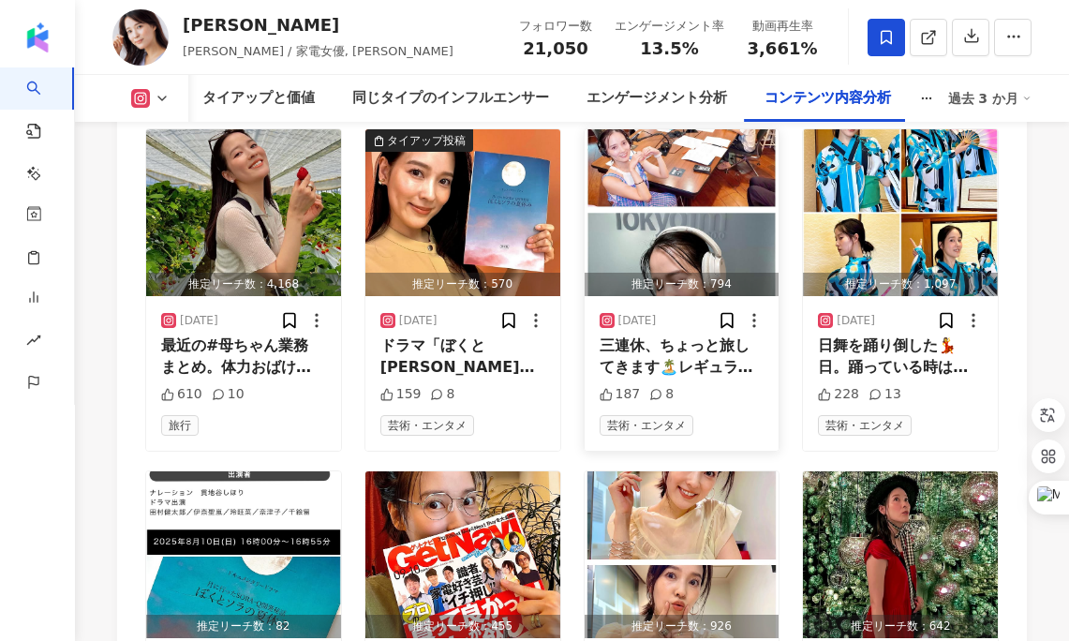
scroll to position [6867, 0]
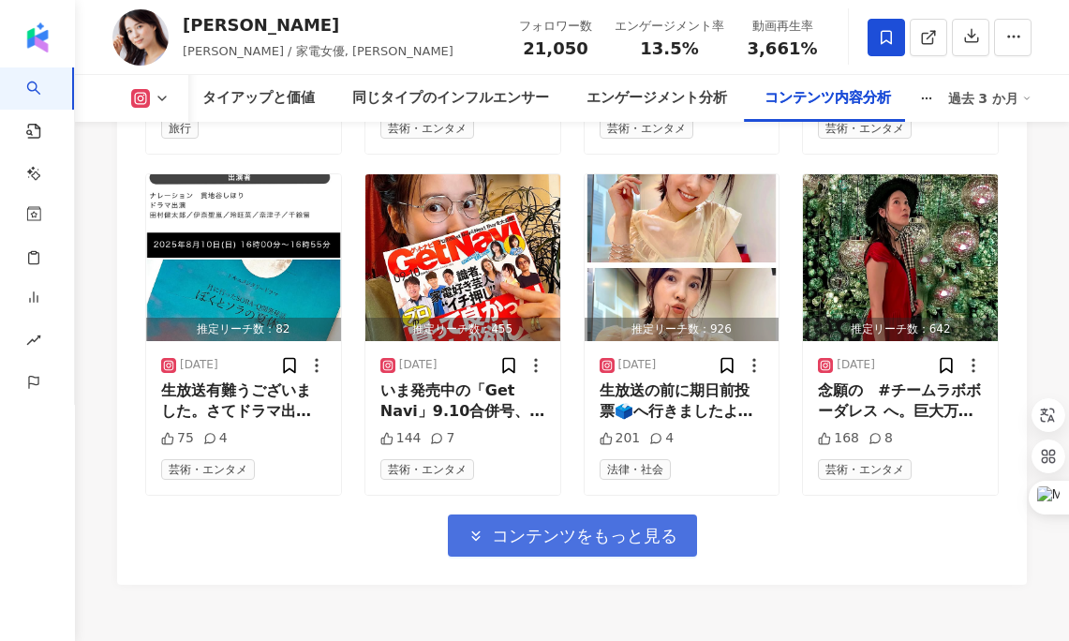
click at [618, 525] on span "コンテンツをもっと見る" at bounding box center [584, 535] width 185 height 21
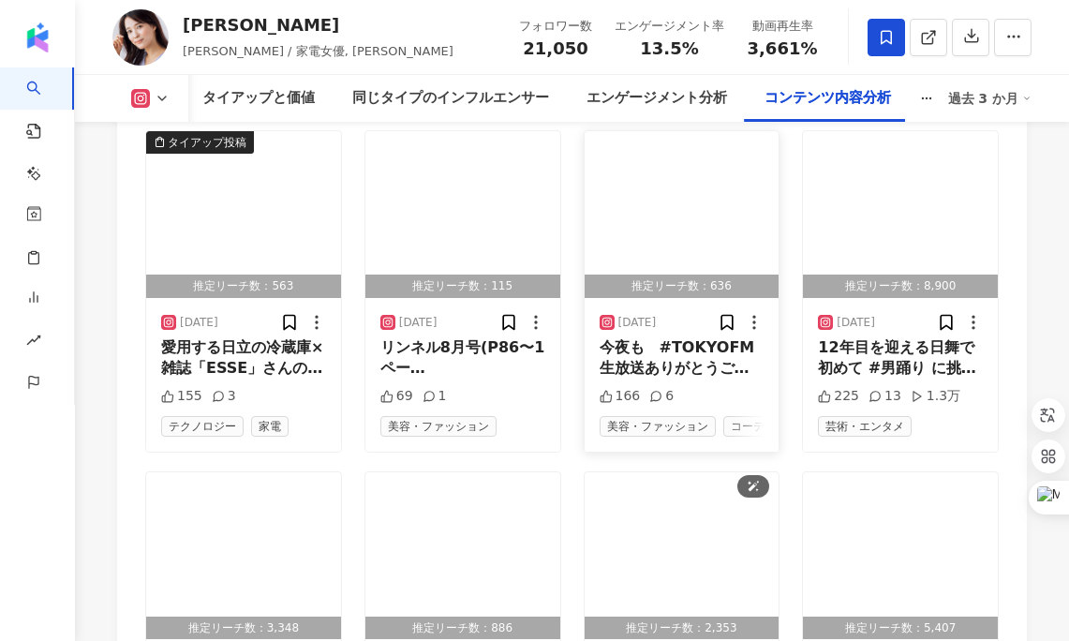
scroll to position [7259, 0]
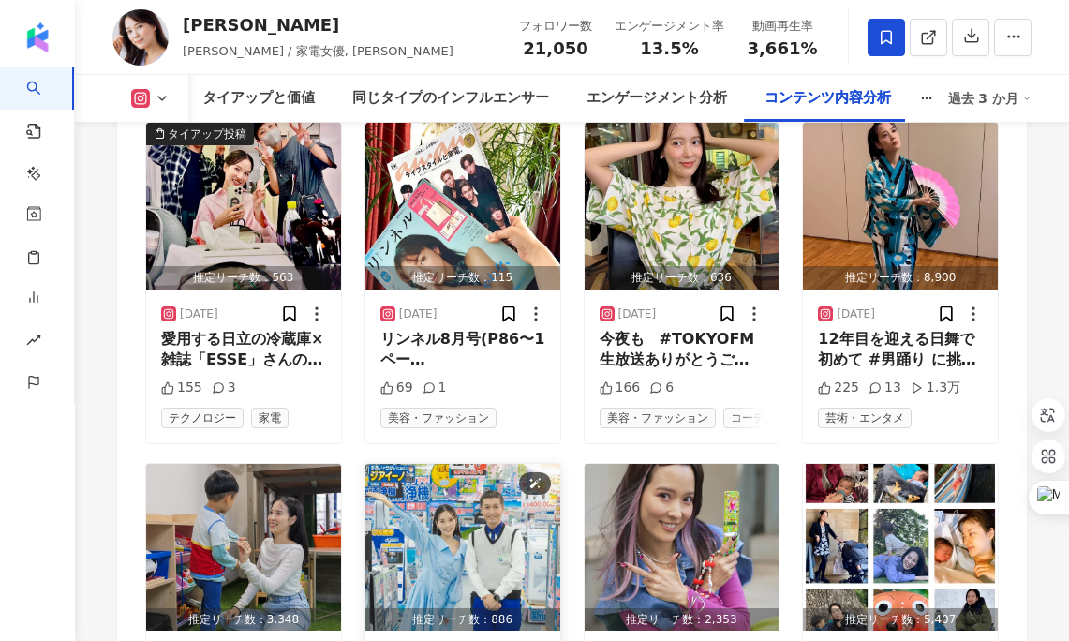
click at [488, 464] on img "button" at bounding box center [462, 547] width 195 height 167
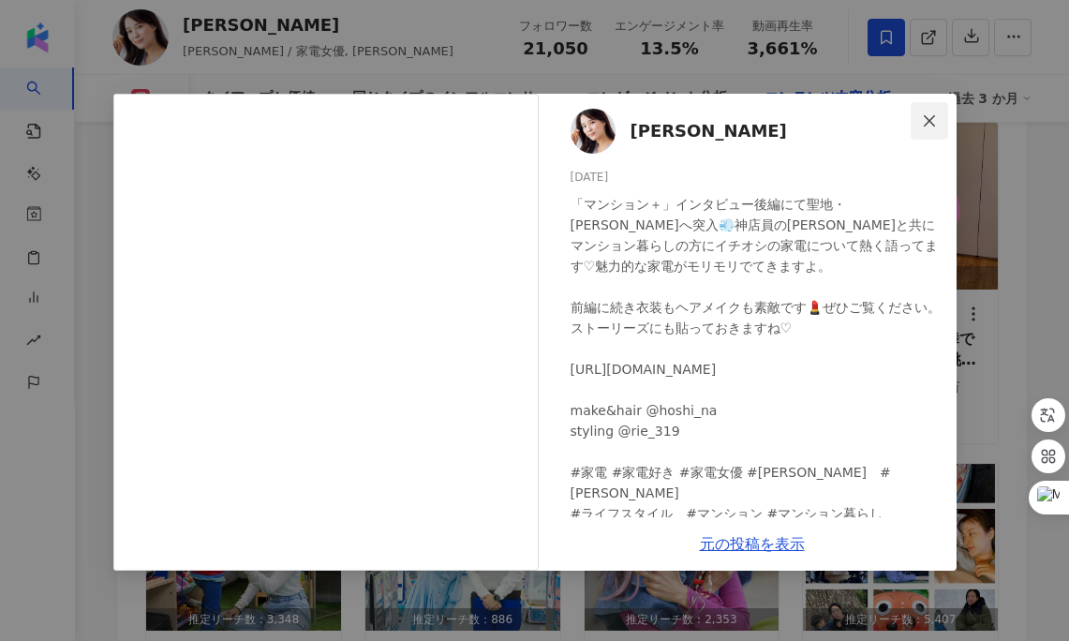
click at [941, 115] on span "Close" at bounding box center [928, 120] width 37 height 15
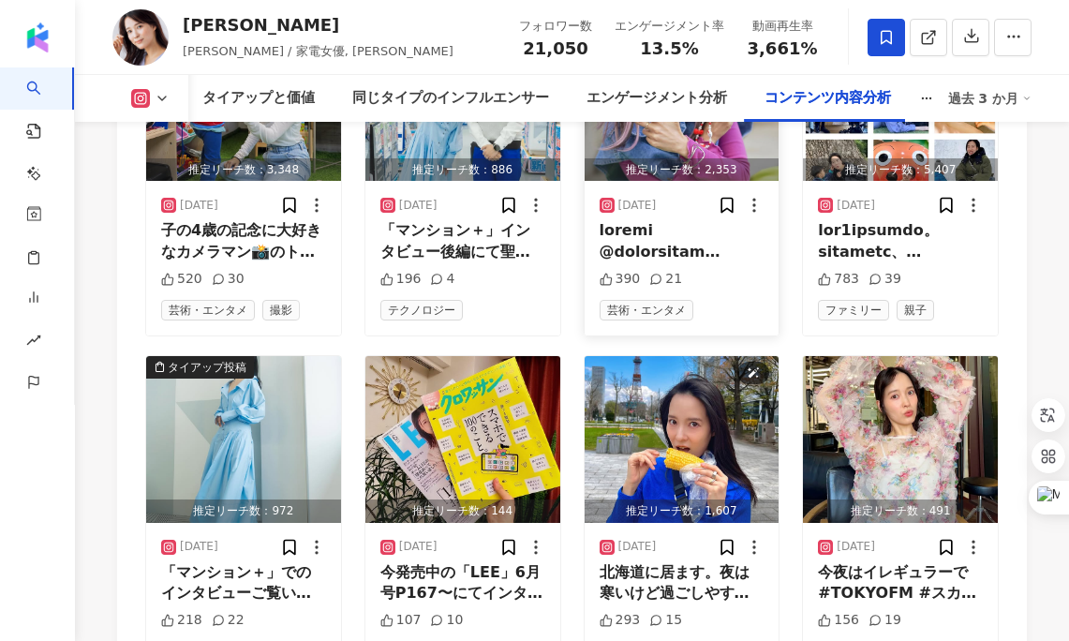
scroll to position [7712, 0]
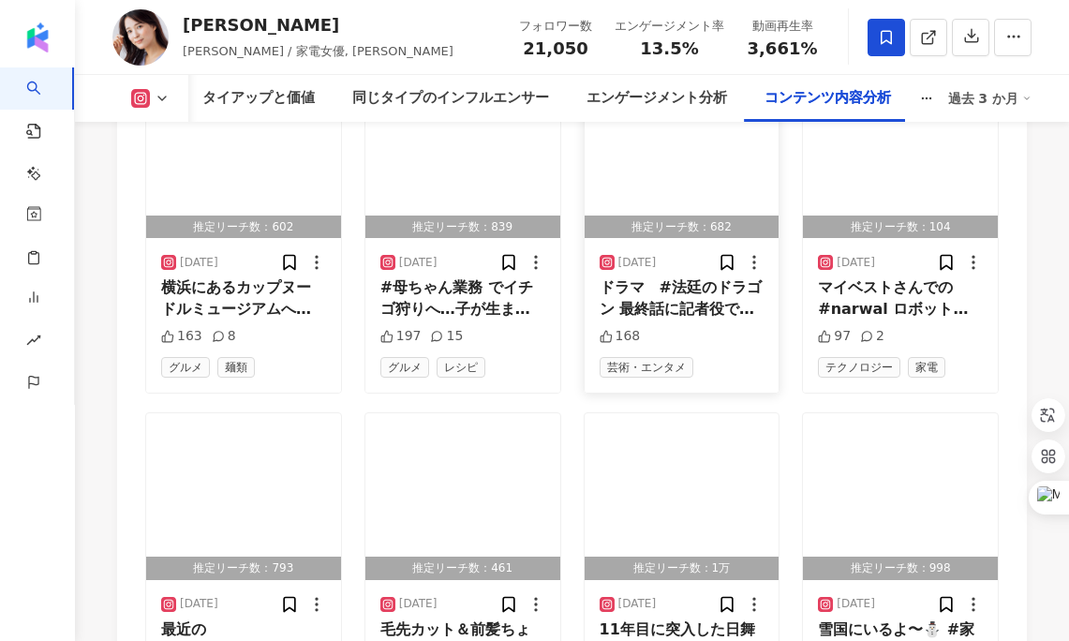
scroll to position [8717, 0]
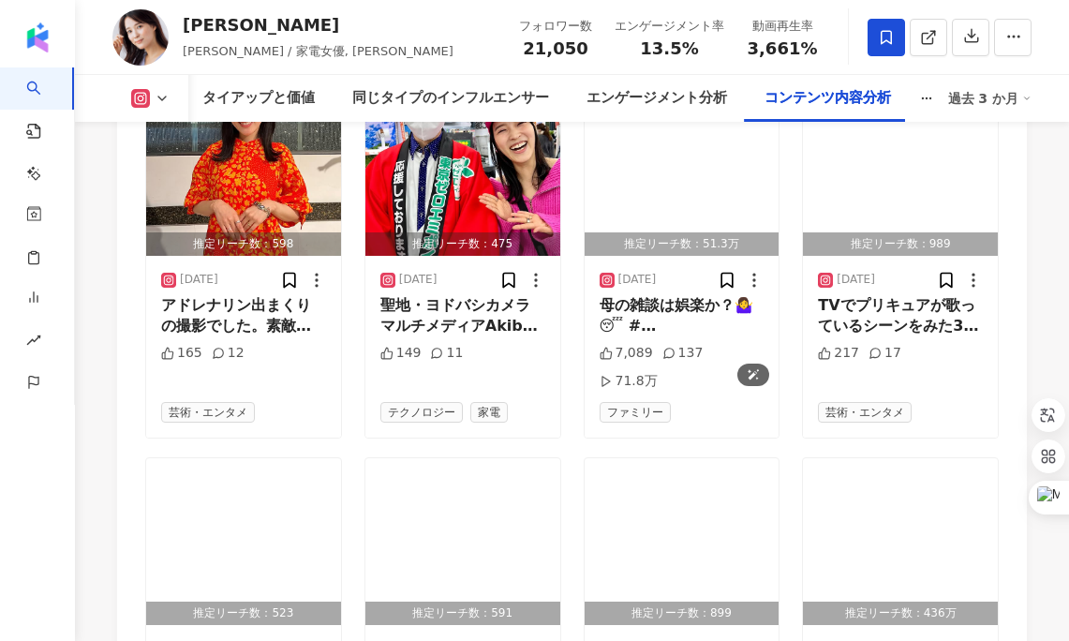
scroll to position [9993, 0]
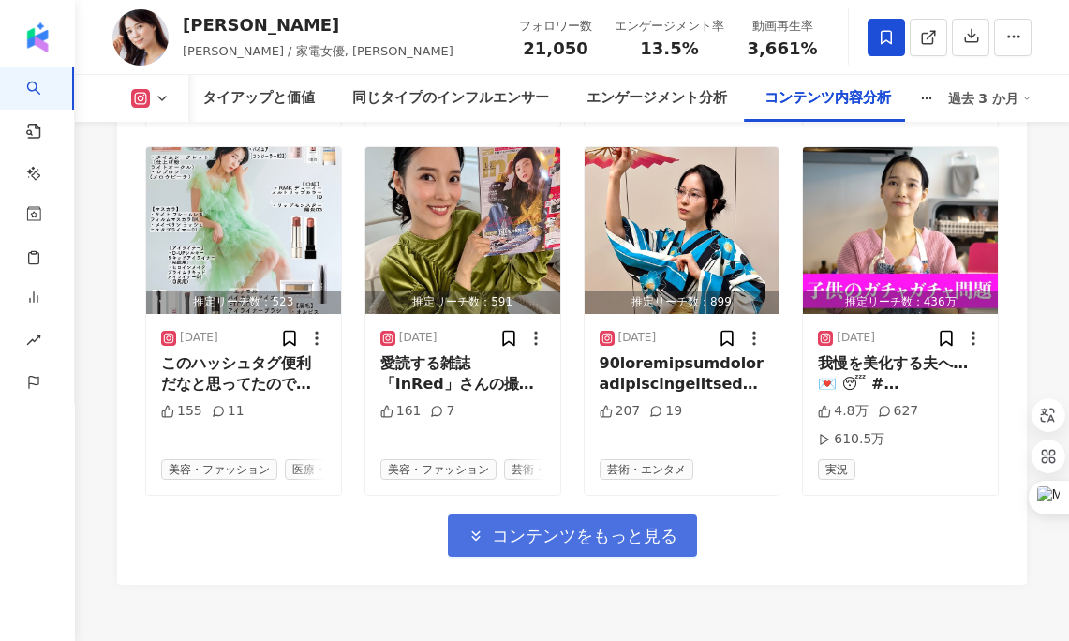
click at [575, 525] on span "コンテンツをもっと見る" at bounding box center [584, 535] width 185 height 21
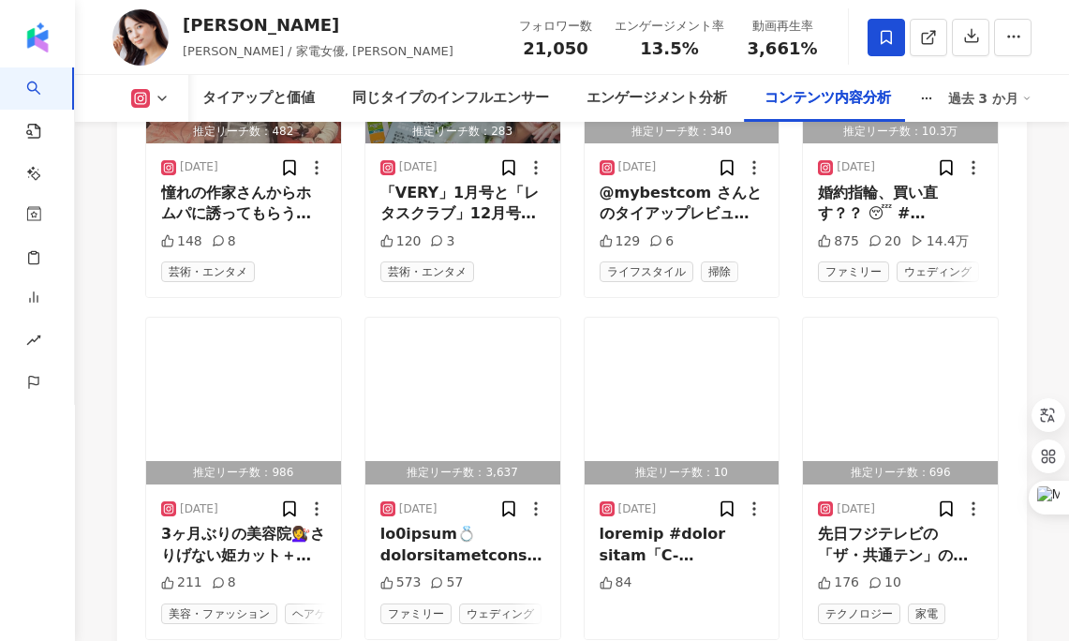
scroll to position [10869, 0]
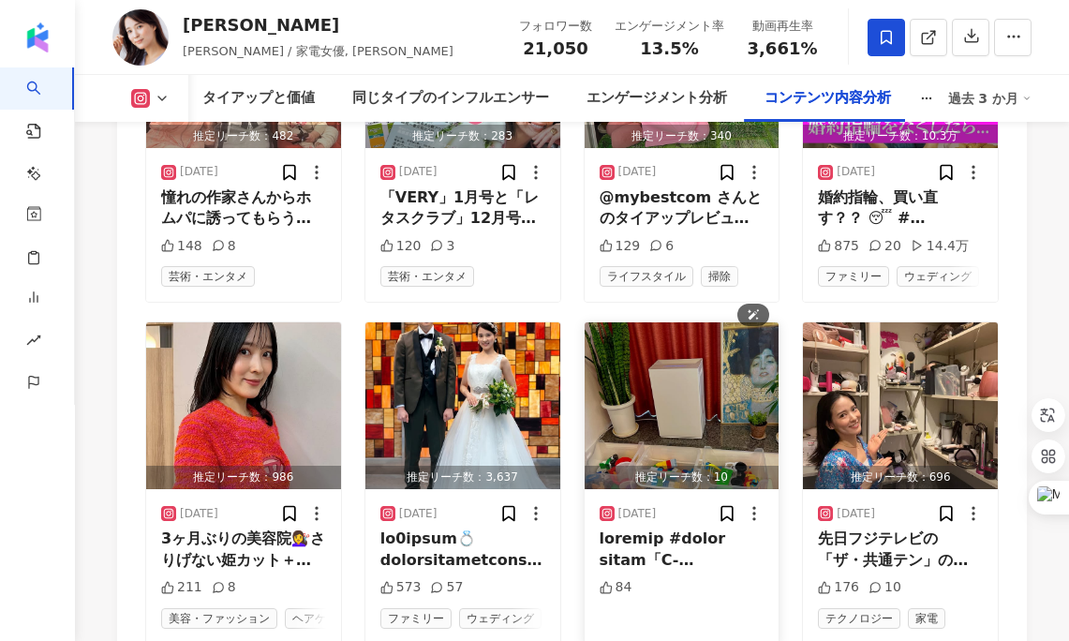
click at [680, 322] on img "button" at bounding box center [681, 405] width 195 height 167
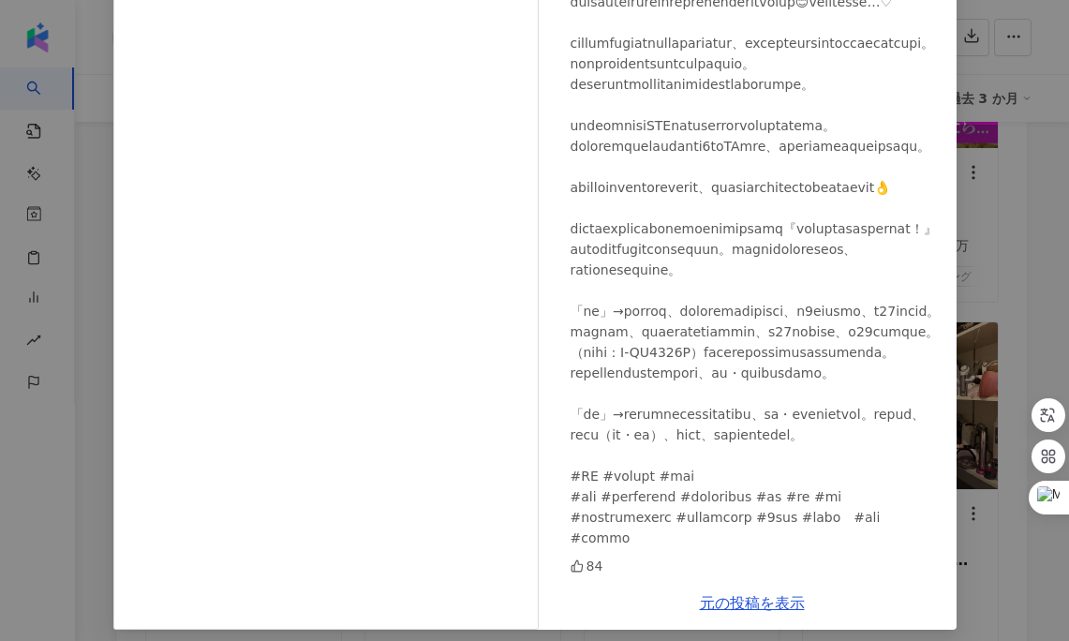
scroll to position [199, 0]
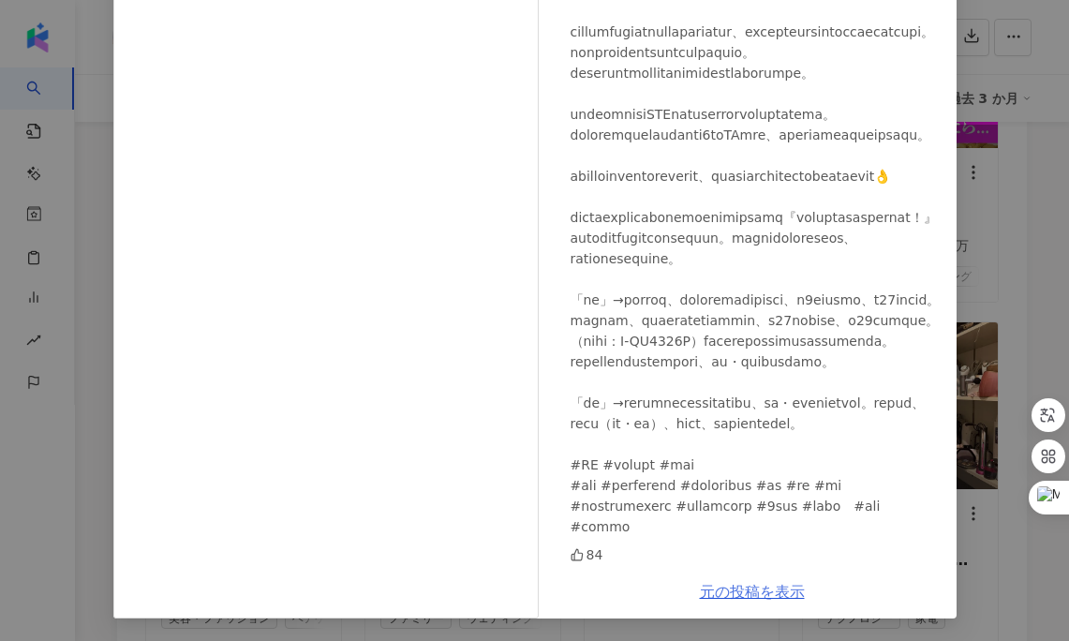
click at [755, 591] on link "元の投稿を表示" at bounding box center [752, 592] width 105 height 18
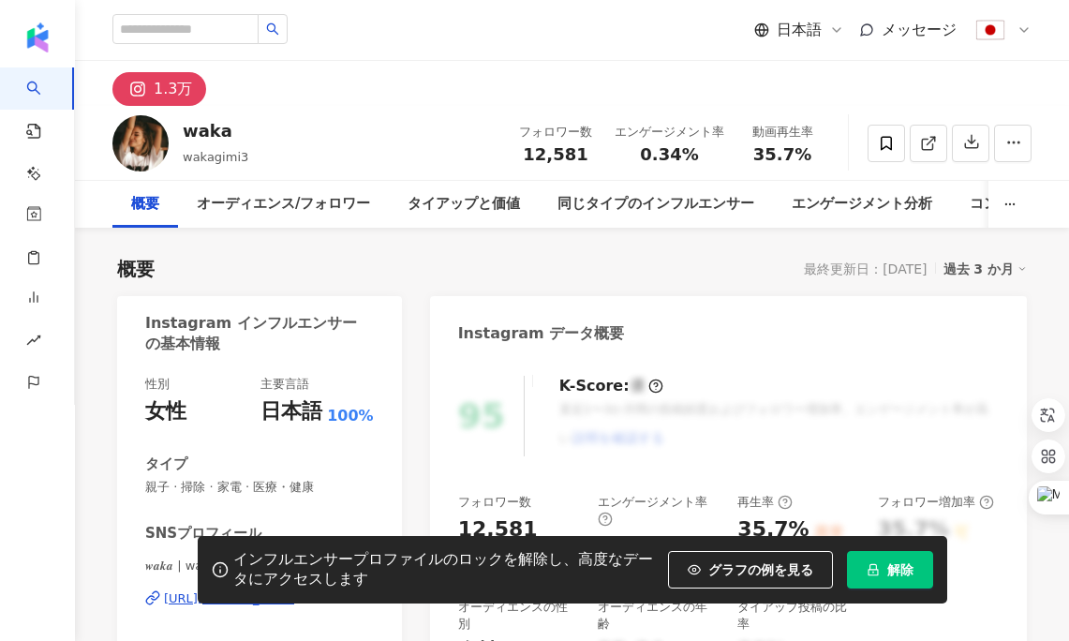
click at [874, 566] on icon "lock" at bounding box center [872, 570] width 10 height 12
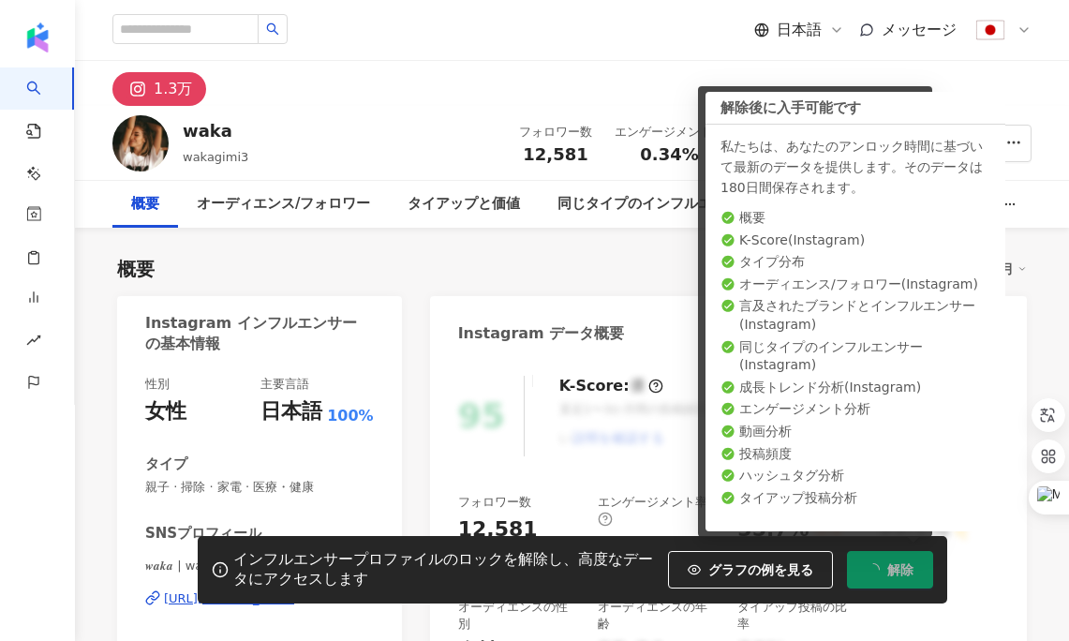
click at [874, 566] on icon "loading" at bounding box center [872, 569] width 17 height 17
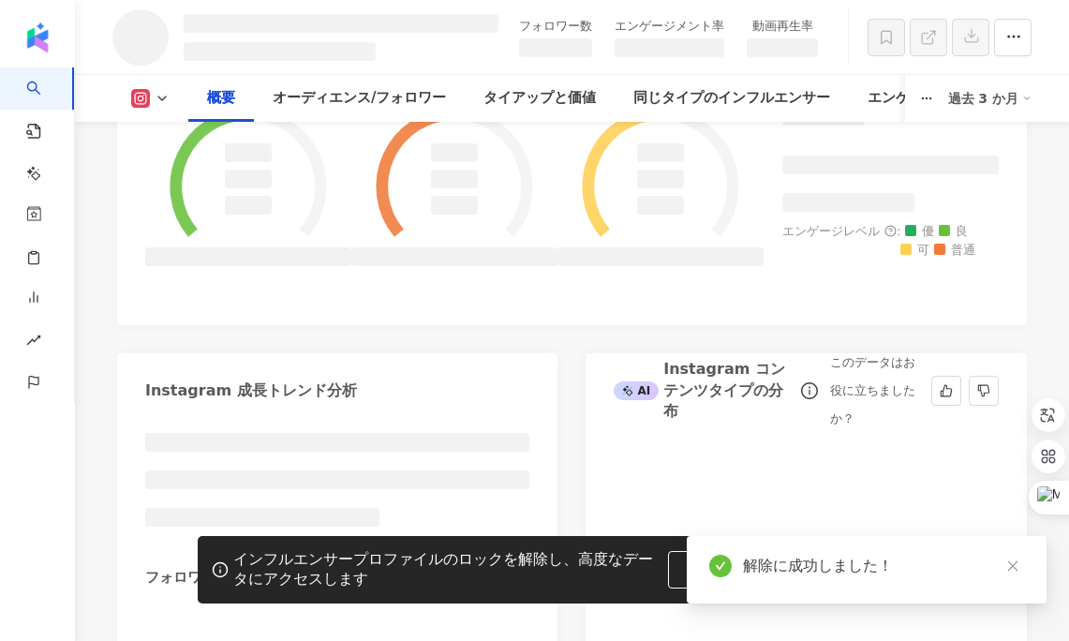
scroll to position [1188, 0]
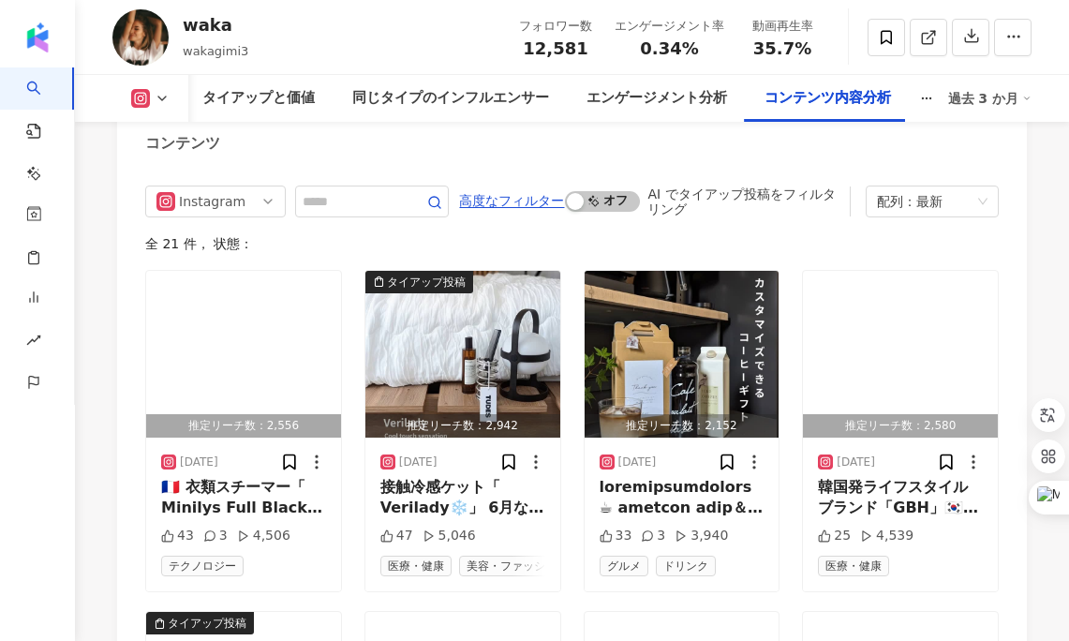
scroll to position [6070, 0]
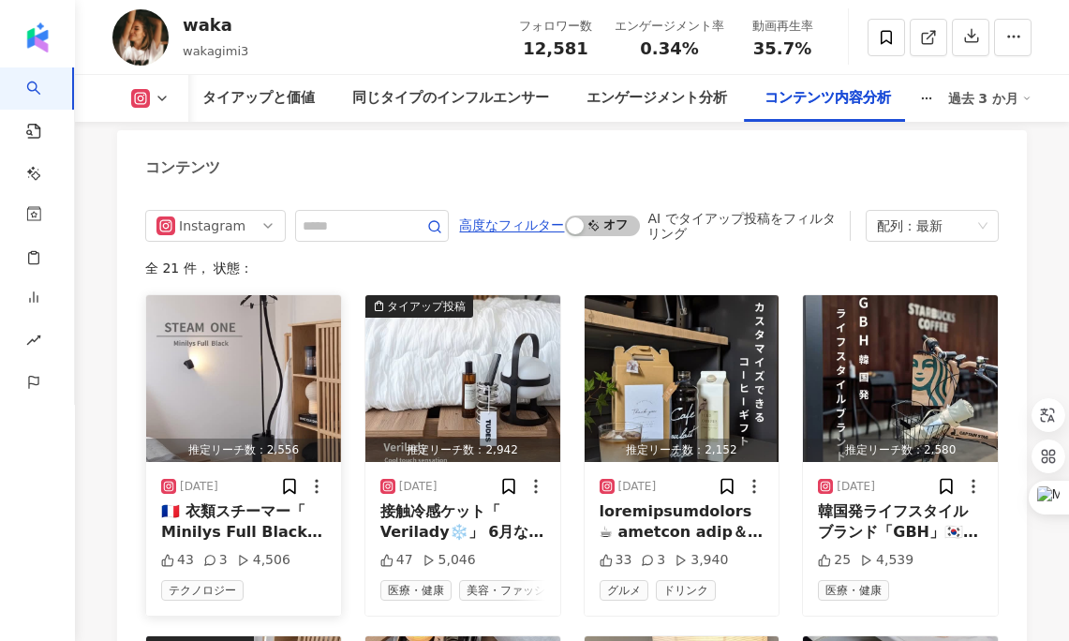
click at [220, 501] on div "🇫🇷 衣類スチーマー「 Minilys Full Black 」 撮影現場で多くのスタイリストが愛用 👔 2010年フランスに設立された 衣類スチーマー専門ブ…" at bounding box center [243, 522] width 165 height 42
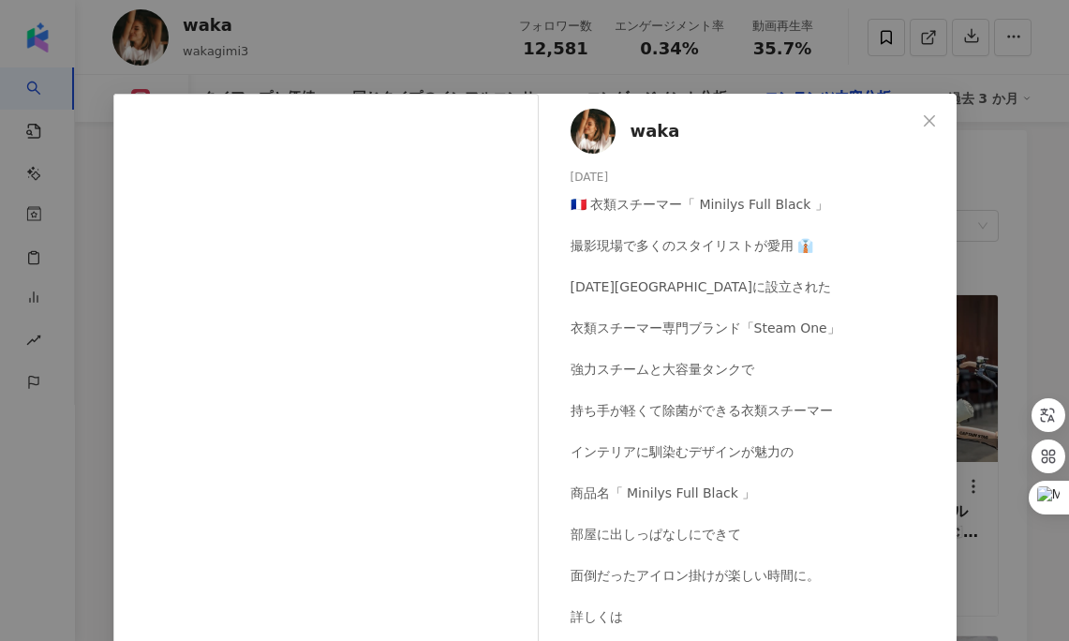
scroll to position [158, 0]
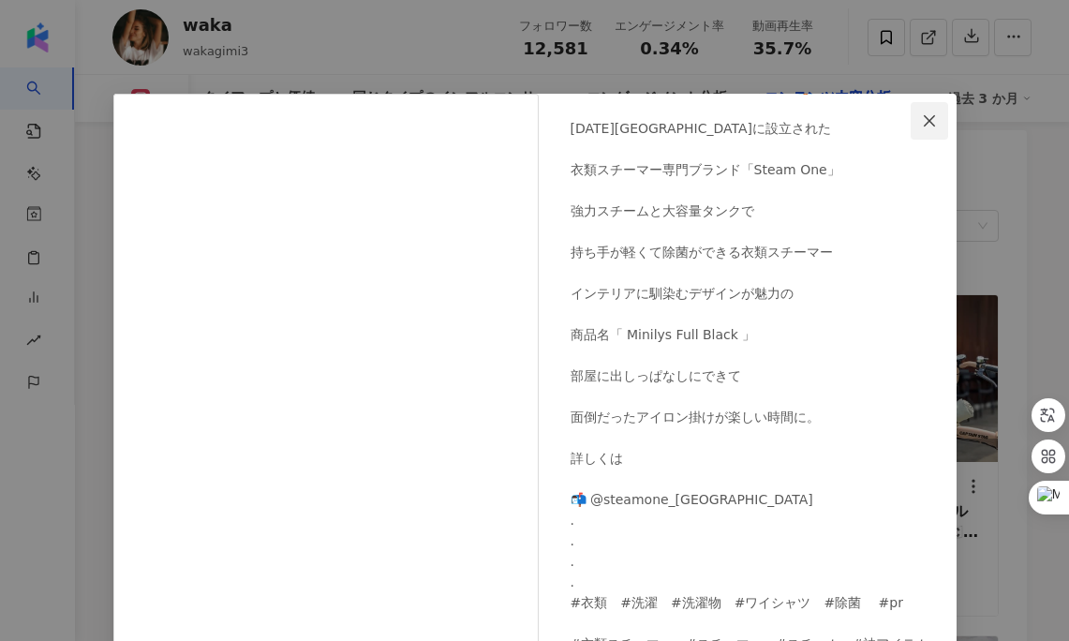
click at [937, 115] on span "Close" at bounding box center [928, 120] width 37 height 15
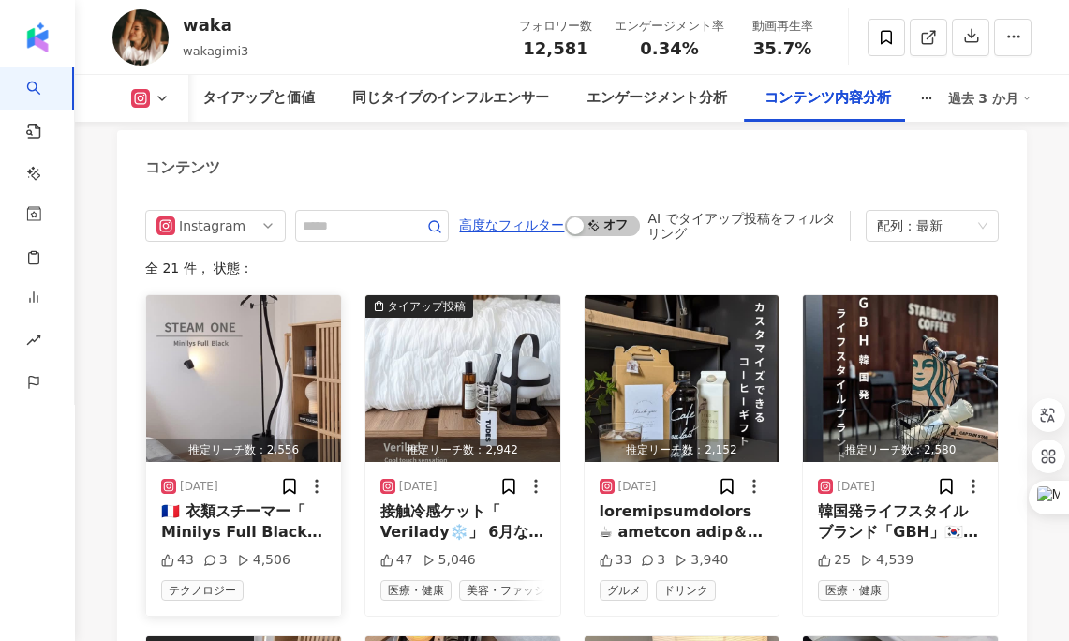
click at [239, 295] on img "button" at bounding box center [243, 378] width 195 height 167
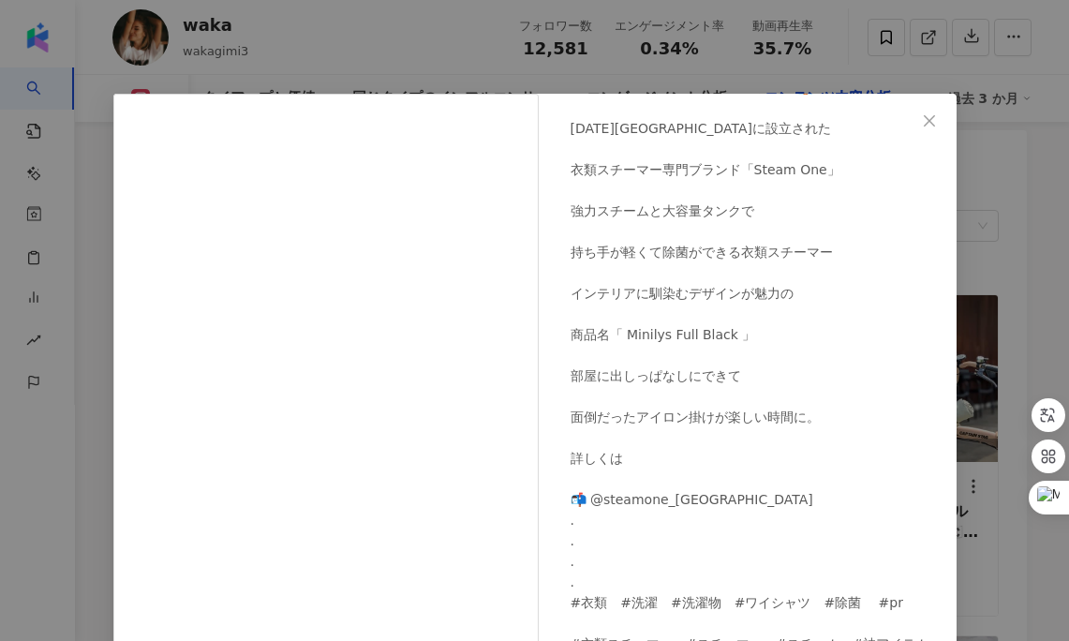
scroll to position [199, 0]
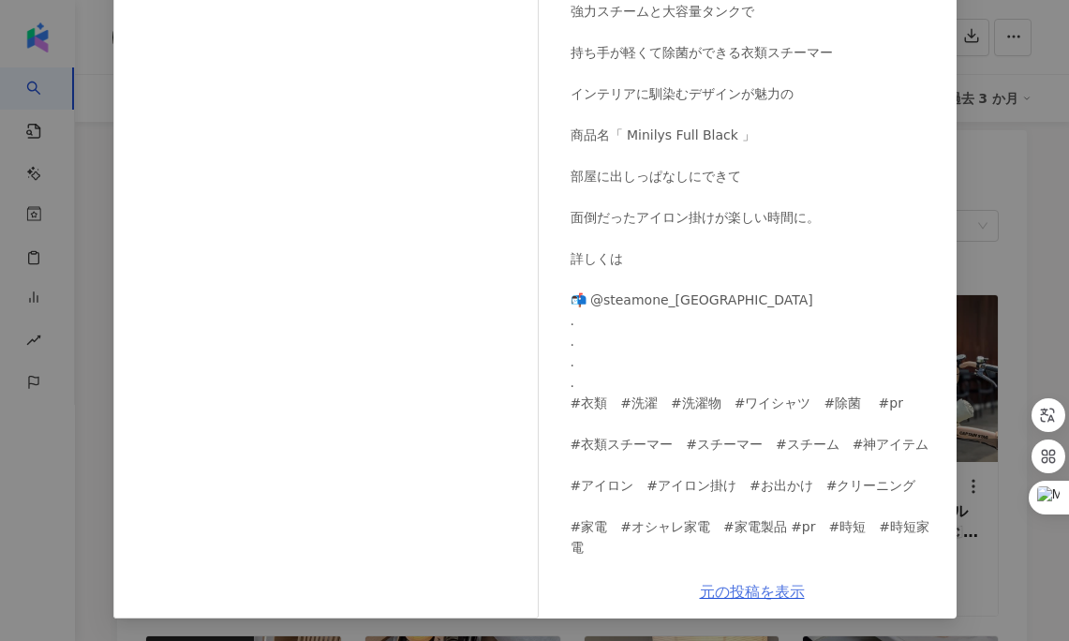
click at [736, 588] on link "元の投稿を表示" at bounding box center [752, 592] width 105 height 18
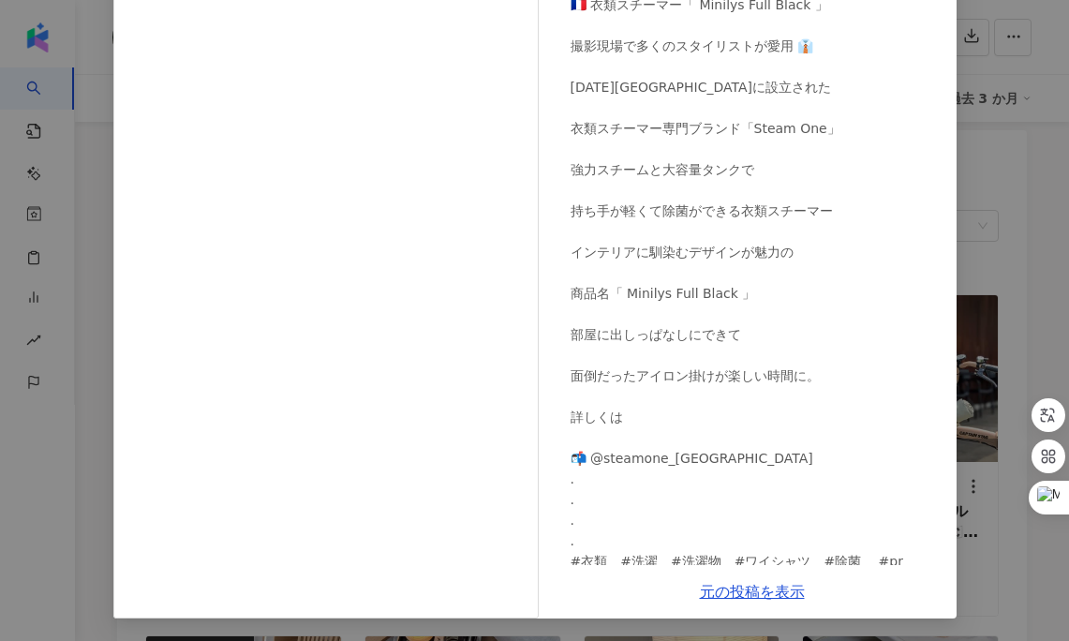
scroll to position [0, 0]
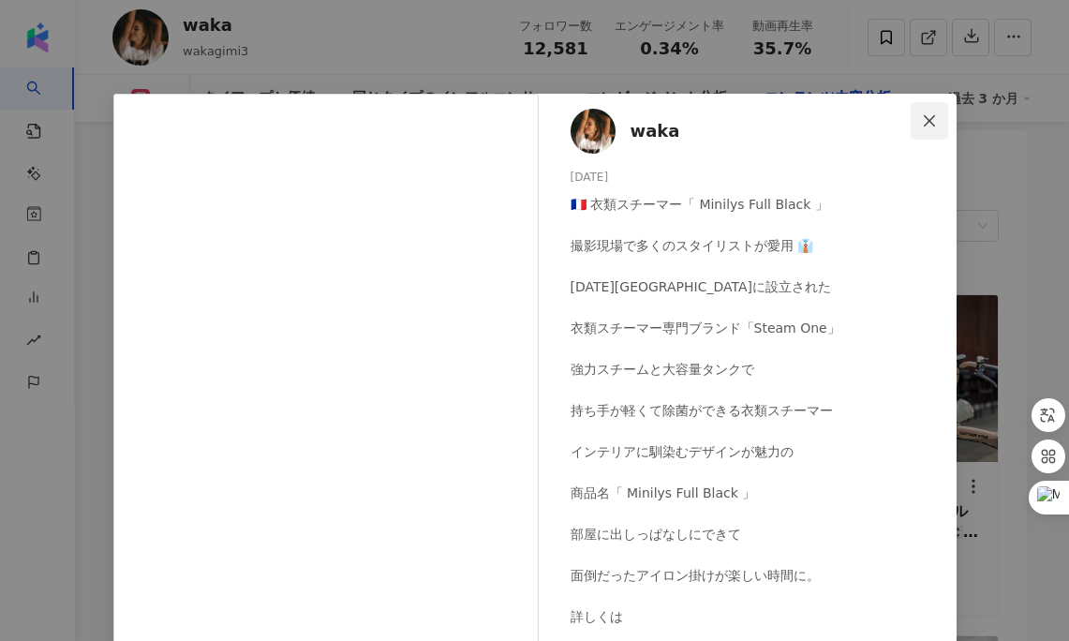
click at [926, 121] on icon "close" at bounding box center [929, 120] width 15 height 15
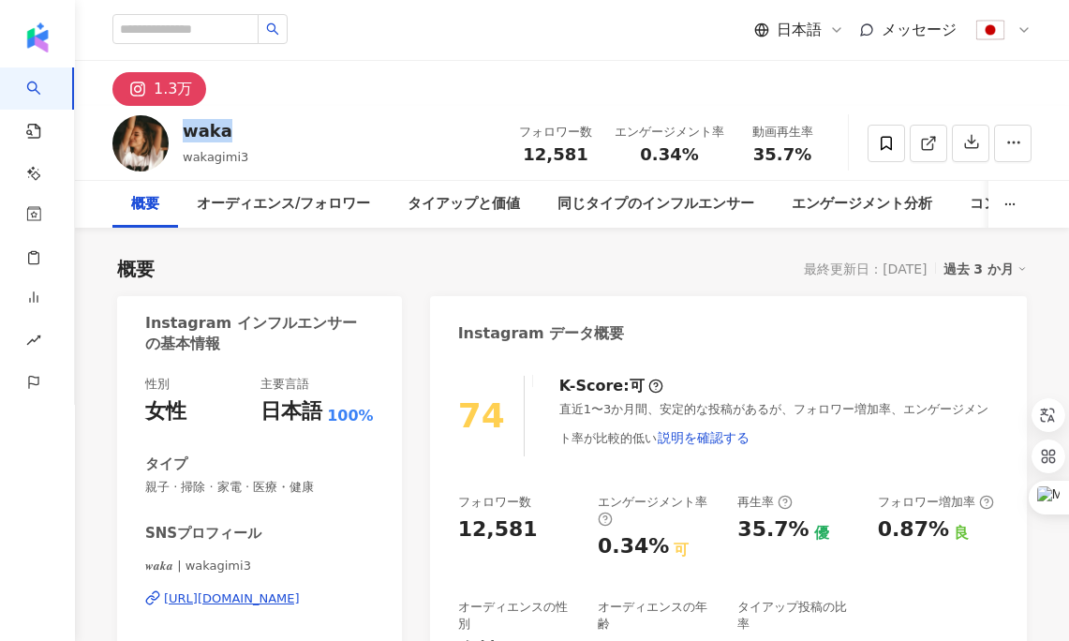
drag, startPoint x: 243, startPoint y: 130, endPoint x: 179, endPoint y: 128, distance: 64.6
click at [179, 128] on div "waka wakagimi3 フォロワー数 12,581 エンゲージメント率 0.34% 動画再生率 35.7%" at bounding box center [572, 143] width 994 height 74
copy div "waka"
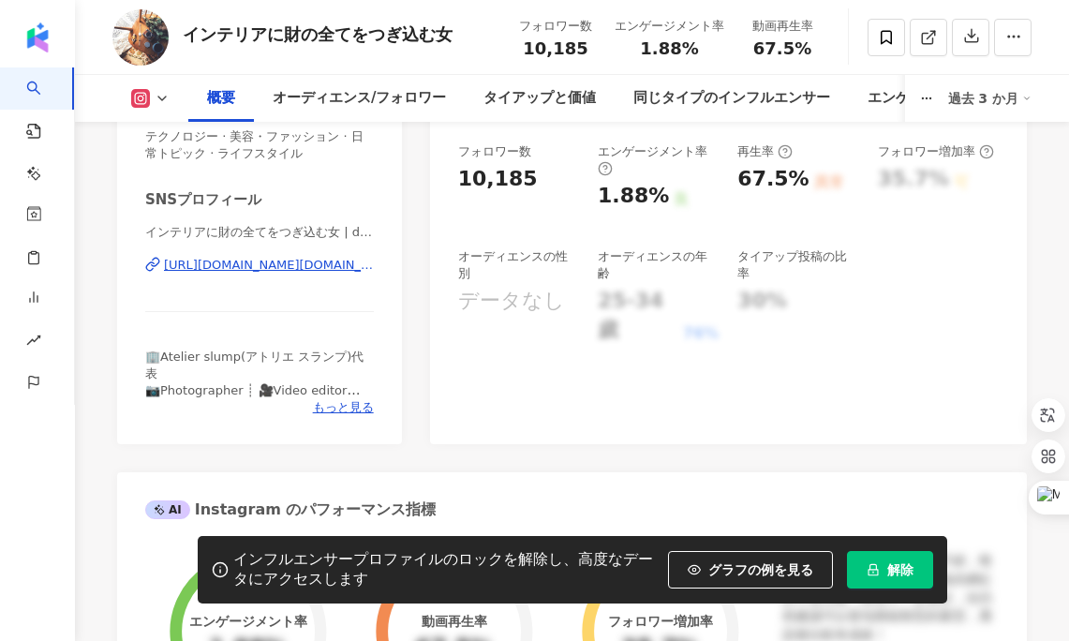
click at [342, 263] on div "[URL][DOMAIN_NAME][DOMAIN_NAME]" at bounding box center [269, 265] width 210 height 17
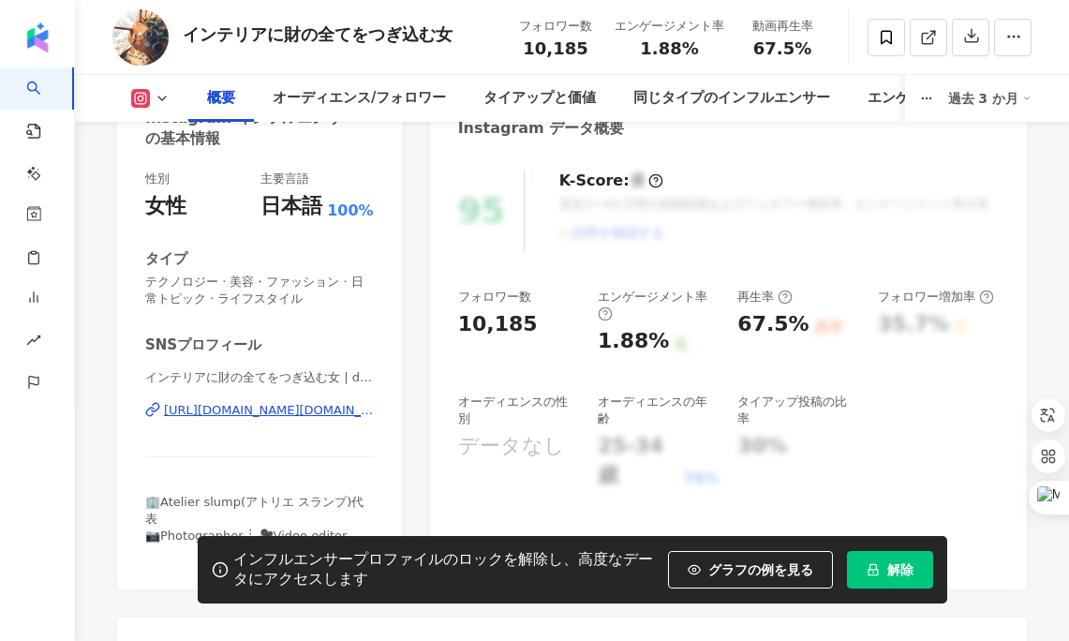
scroll to position [292, 0]
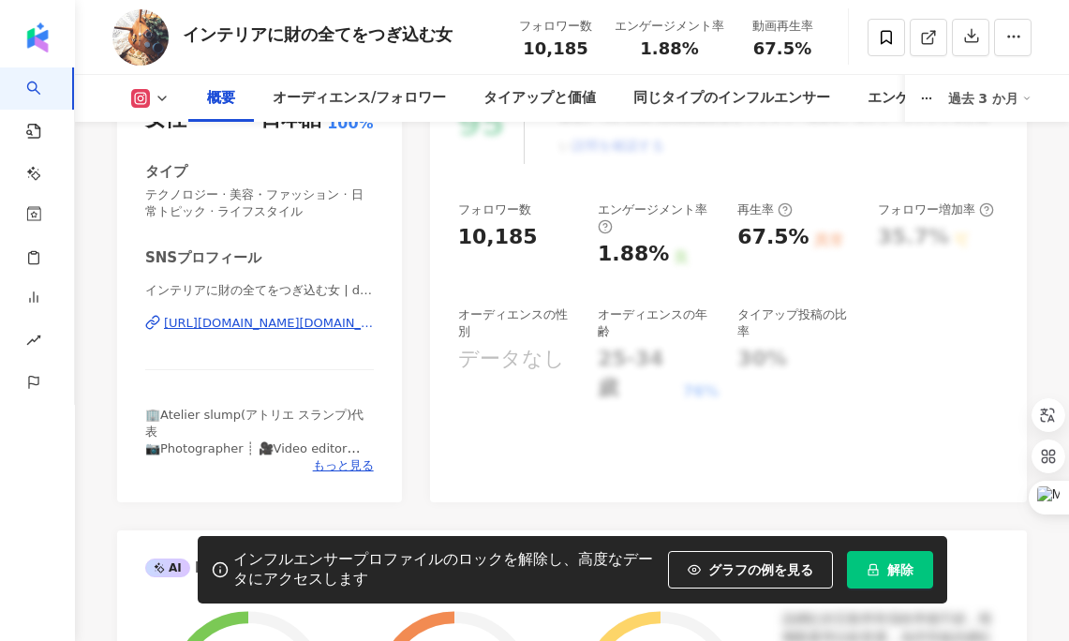
click at [227, 325] on div "[URL][DOMAIN_NAME][DOMAIN_NAME]" at bounding box center [269, 323] width 210 height 17
click at [900, 572] on span "解除" at bounding box center [900, 569] width 26 height 15
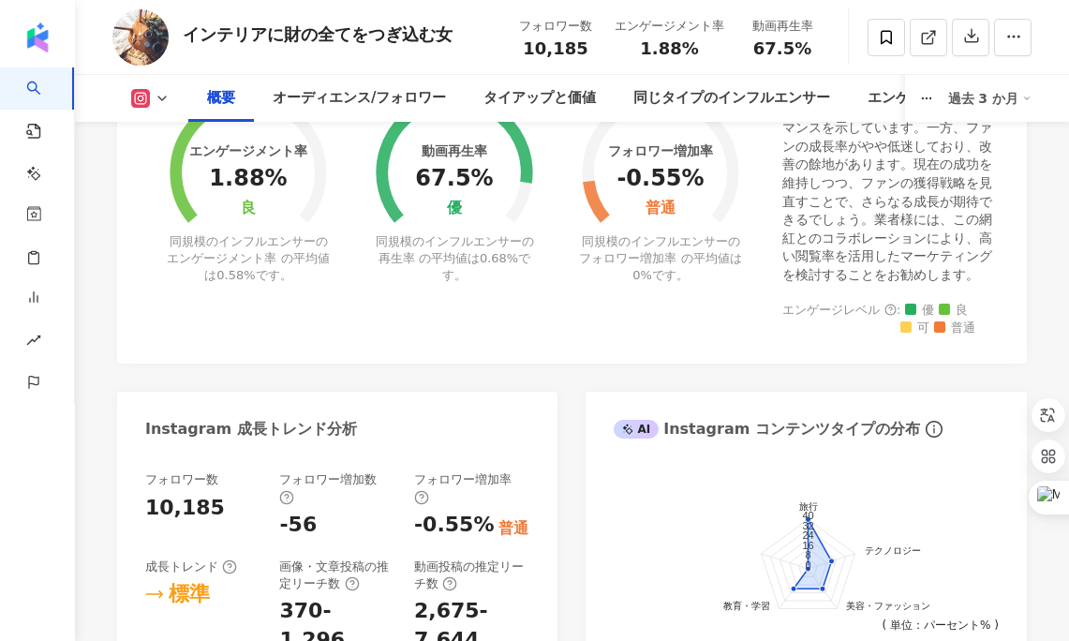
scroll to position [714, 0]
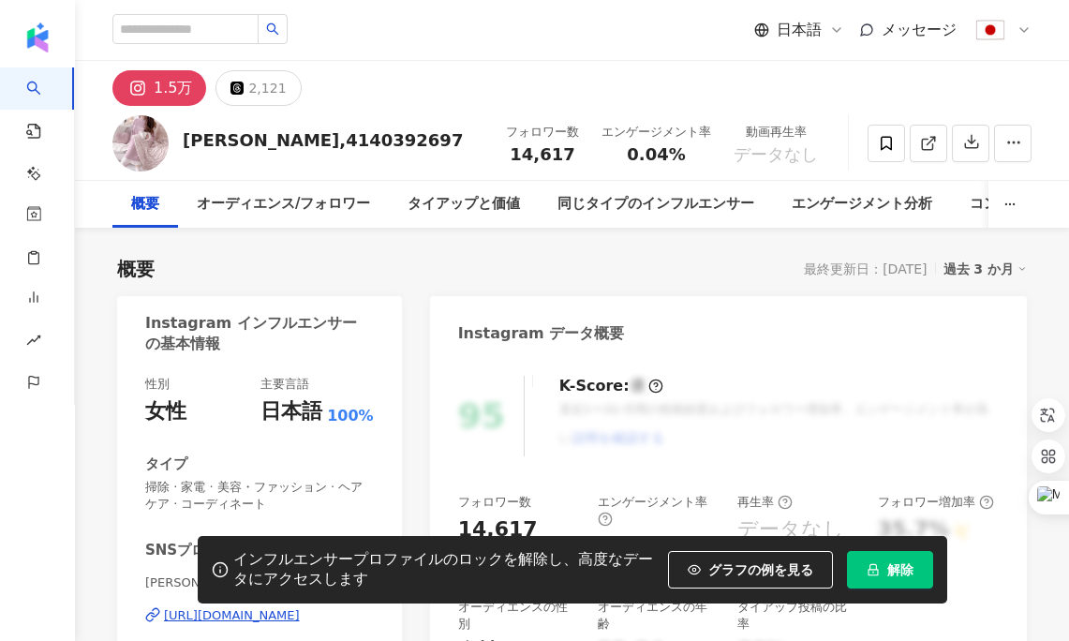
scroll to position [273, 0]
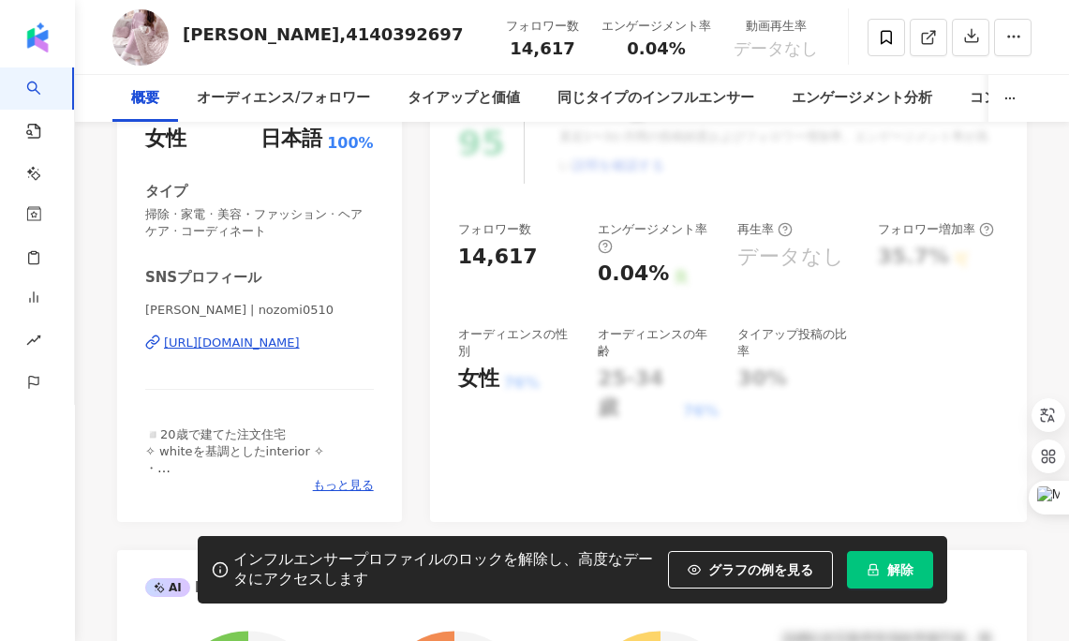
click at [300, 347] on div "https://www.instagram.com/nozomi0510/" at bounding box center [232, 342] width 136 height 17
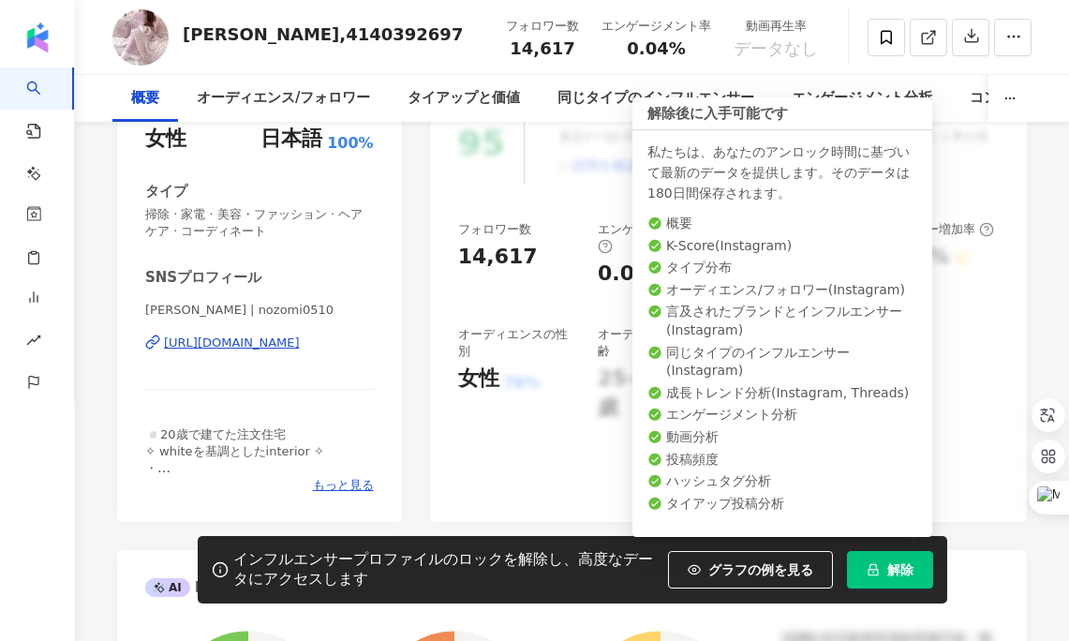
click at [883, 576] on button "解除" at bounding box center [890, 569] width 86 height 37
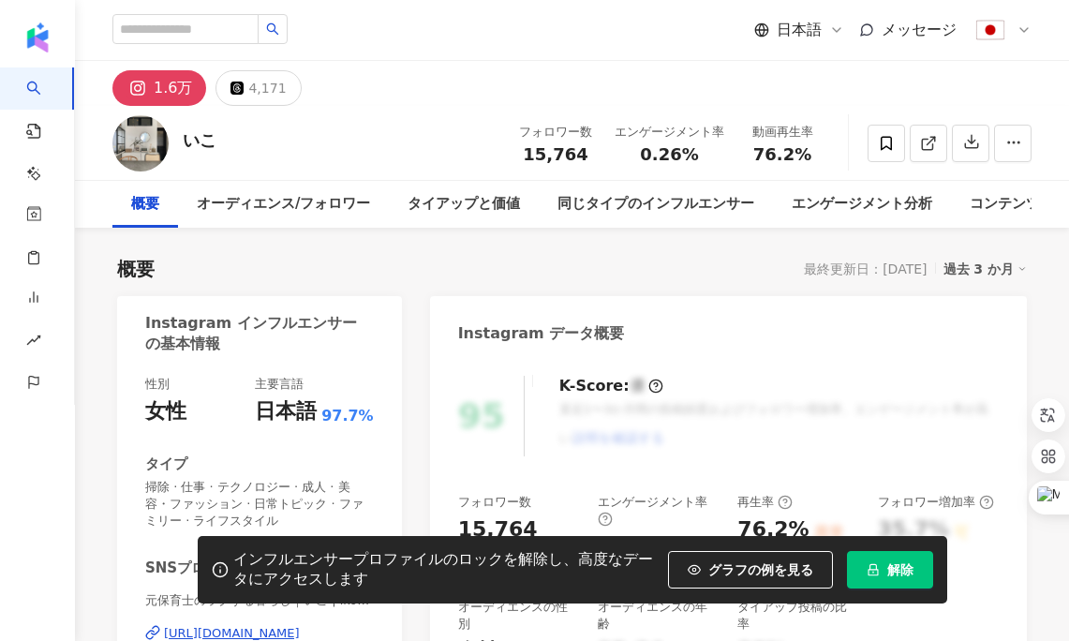
click at [878, 544] on div "インフルエンサープロファイルのロックを解除し、高度なデータにアクセスします グラフの例を見る 解除" at bounding box center [572, 569] width 749 height 67
click at [885, 576] on button "解除" at bounding box center [890, 569] width 86 height 37
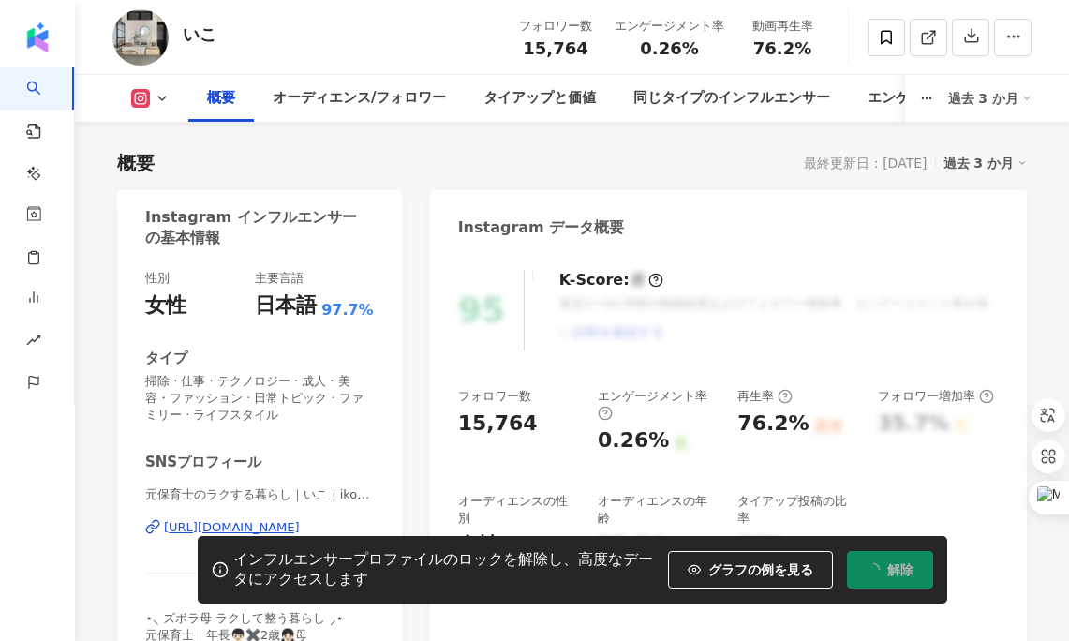
scroll to position [212, 0]
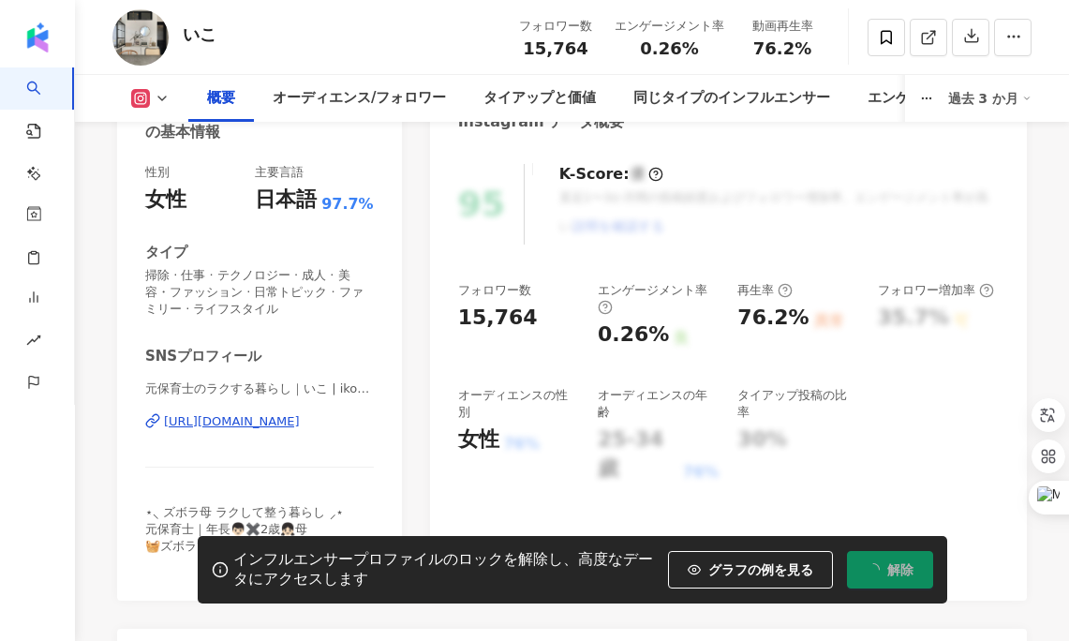
click at [300, 425] on div "[URL][DOMAIN_NAME]" at bounding box center [232, 421] width 136 height 17
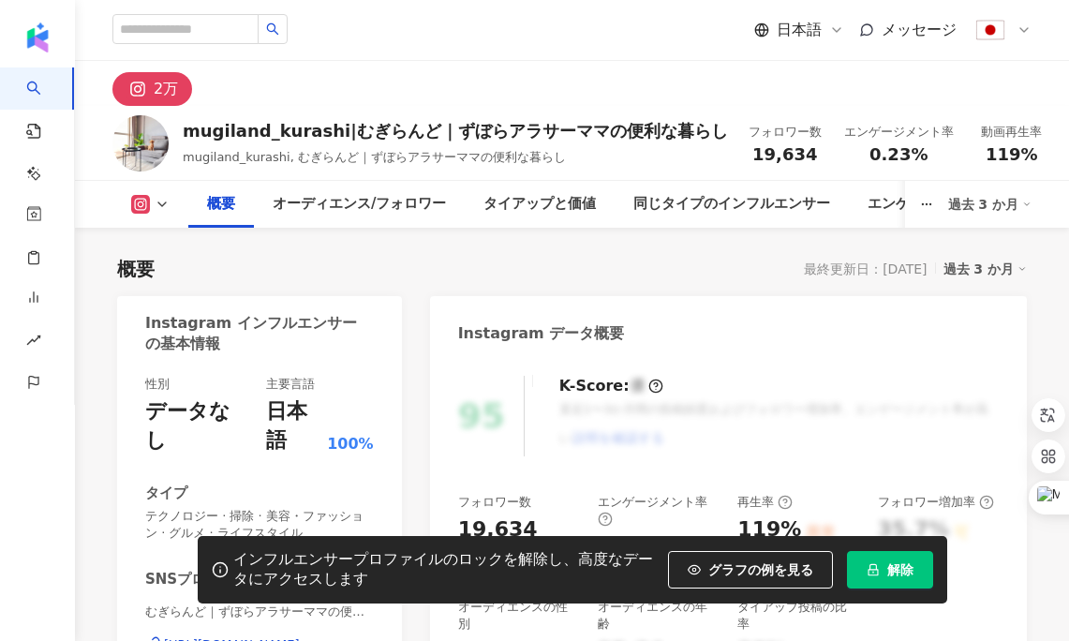
click at [901, 575] on button "解除" at bounding box center [890, 569] width 86 height 37
click at [896, 562] on span "解除" at bounding box center [900, 569] width 26 height 15
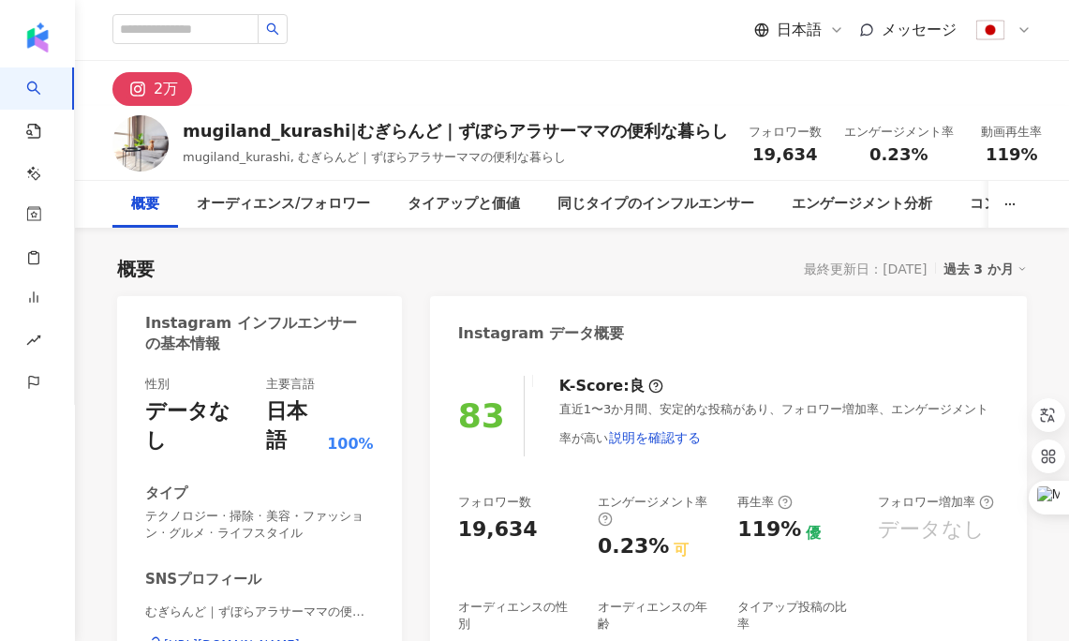
click at [274, 636] on div "https://www.instagram.com/mugiland_kurashi" at bounding box center [232, 644] width 136 height 17
drag, startPoint x: 331, startPoint y: 128, endPoint x: 175, endPoint y: 135, distance: 155.6
click at [175, 135] on div "mugiland_kurashi|むぎらんど｜ずぼらアラサーママの便利な暮らし mugiland_kurashi, むぎらんど｜ずぼらアラサーママの便利な暮ら…" at bounding box center [572, 143] width 994 height 74
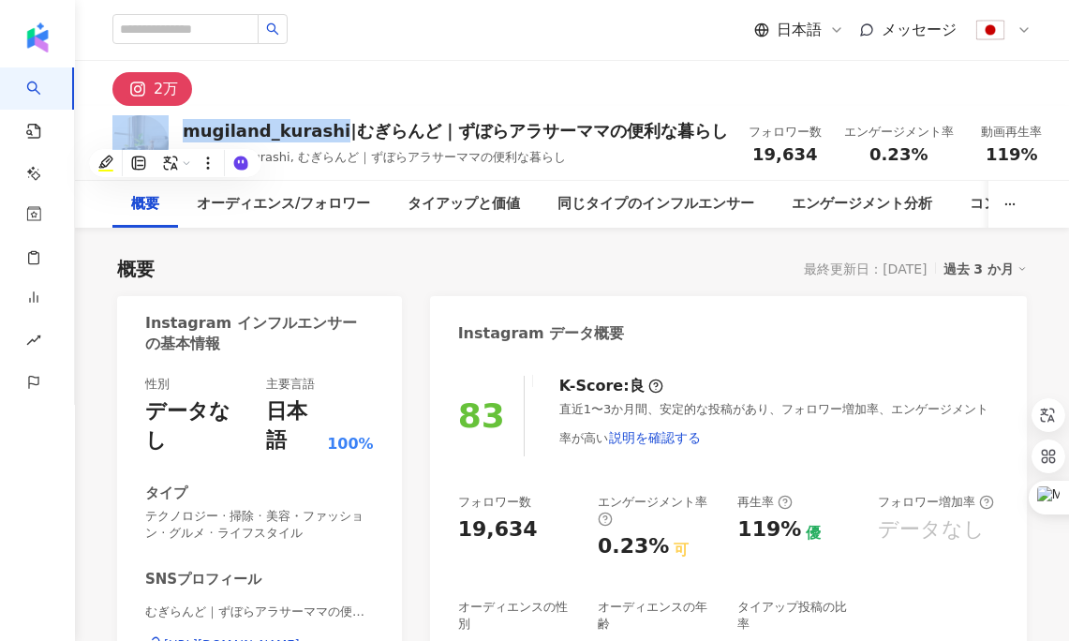
copy div "mugiland_kurashi"
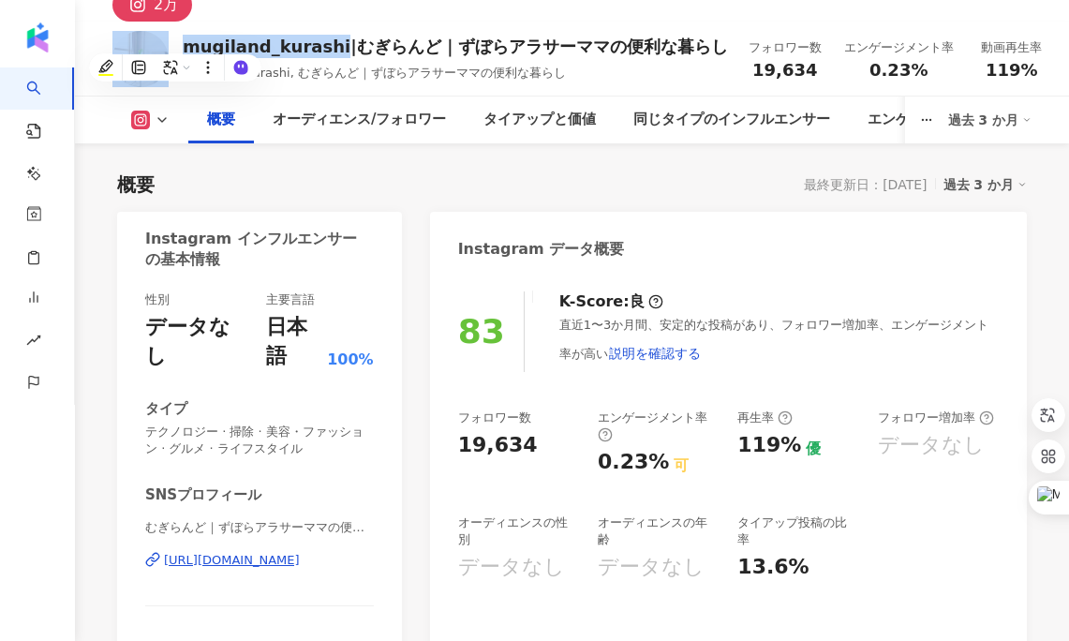
scroll to position [96, 0]
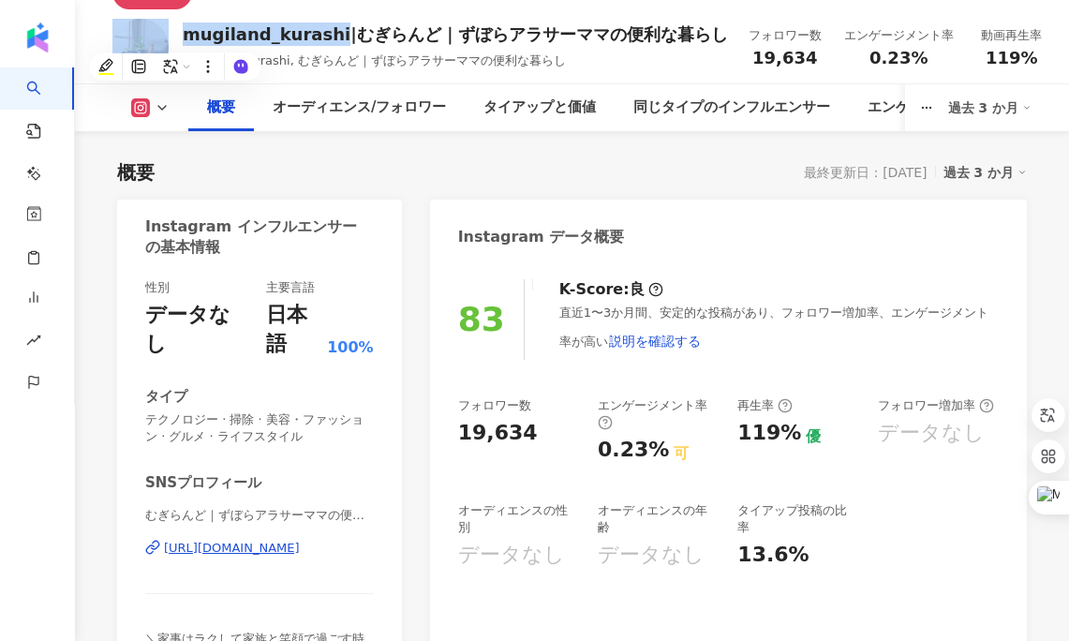
click at [300, 539] on div "https://www.instagram.com/mugiland_kurashi" at bounding box center [232, 547] width 136 height 17
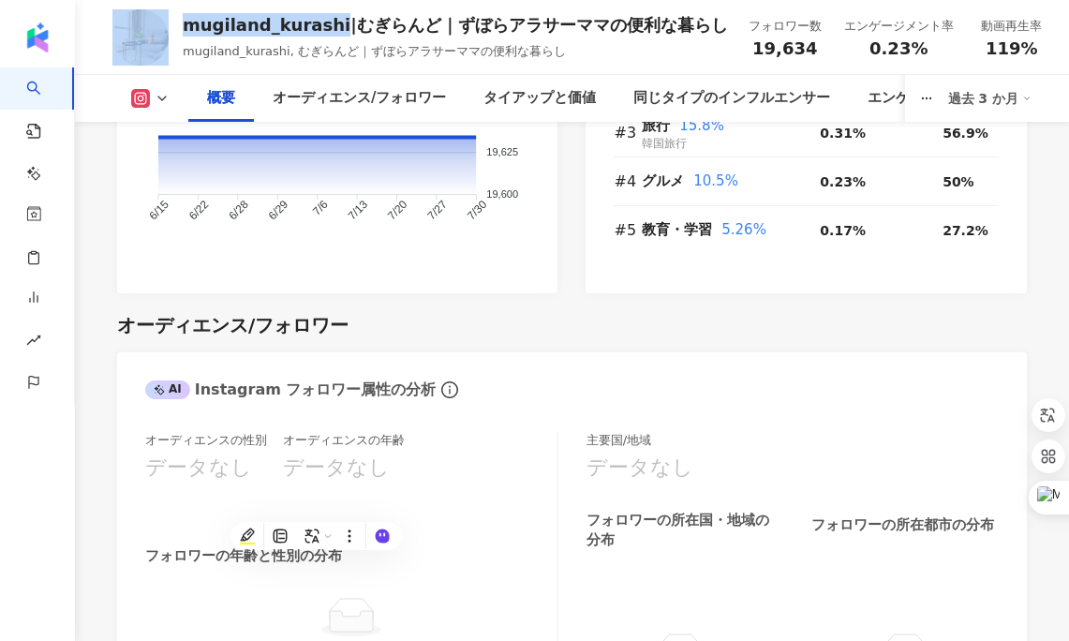
scroll to position [1726, 0]
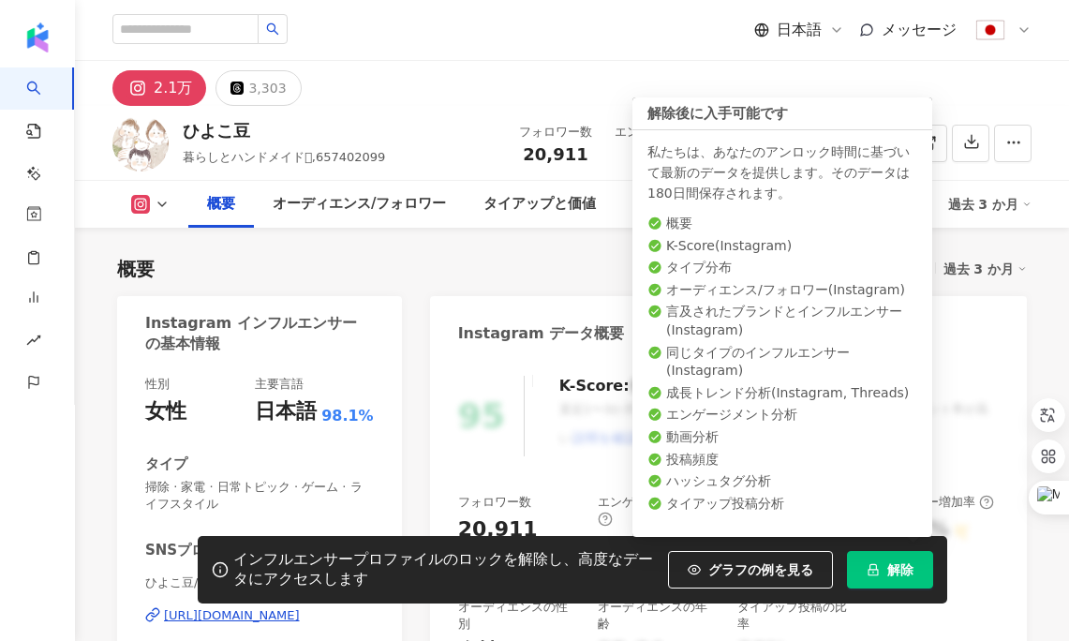
click at [887, 573] on span "解除" at bounding box center [900, 569] width 26 height 15
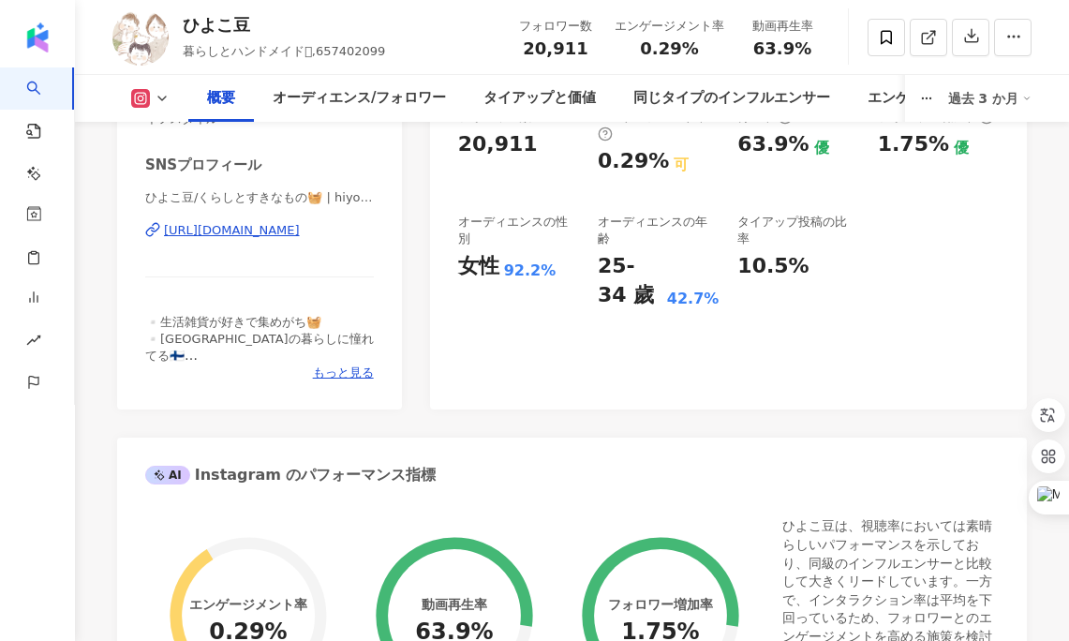
scroll to position [389, 0]
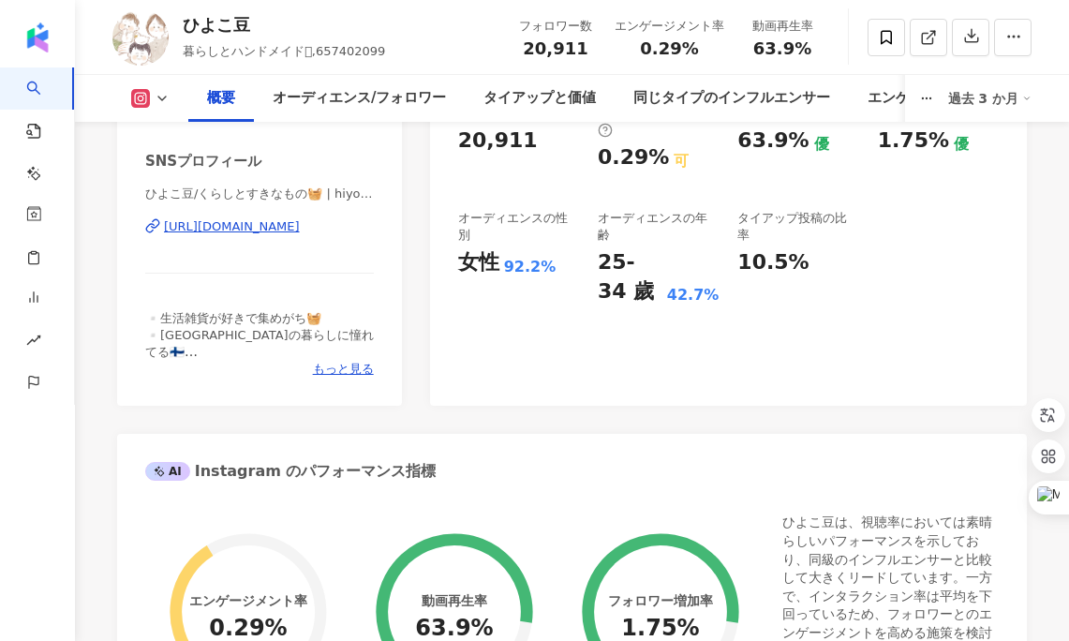
click at [300, 228] on div "https://www.instagram.com/hiyokomame0512/" at bounding box center [232, 226] width 136 height 17
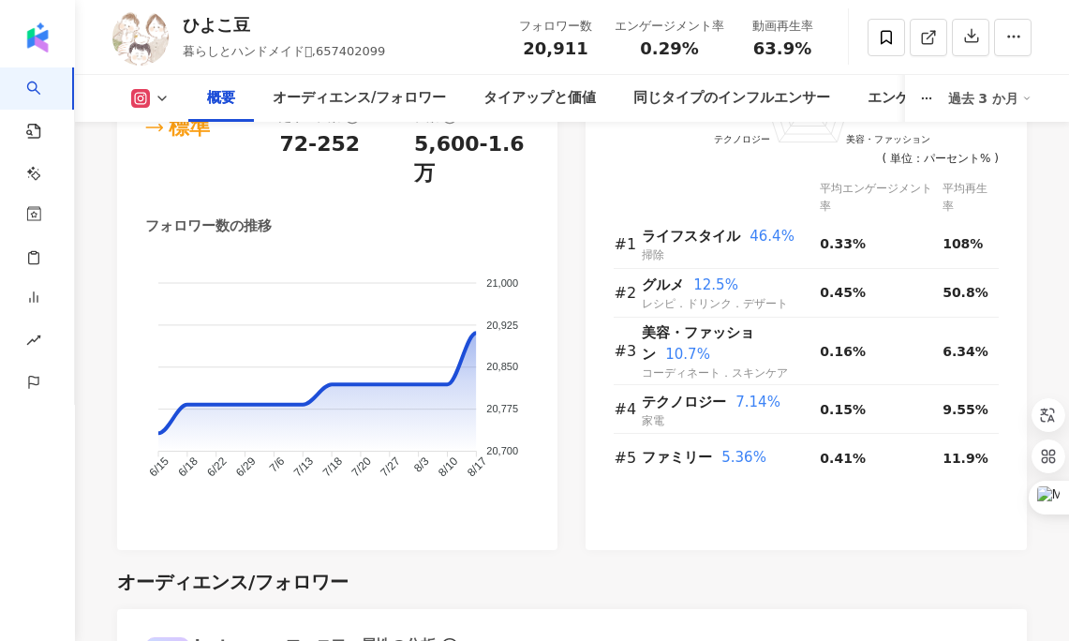
scroll to position [1302, 0]
